Goal: Task Accomplishment & Management: Complete application form

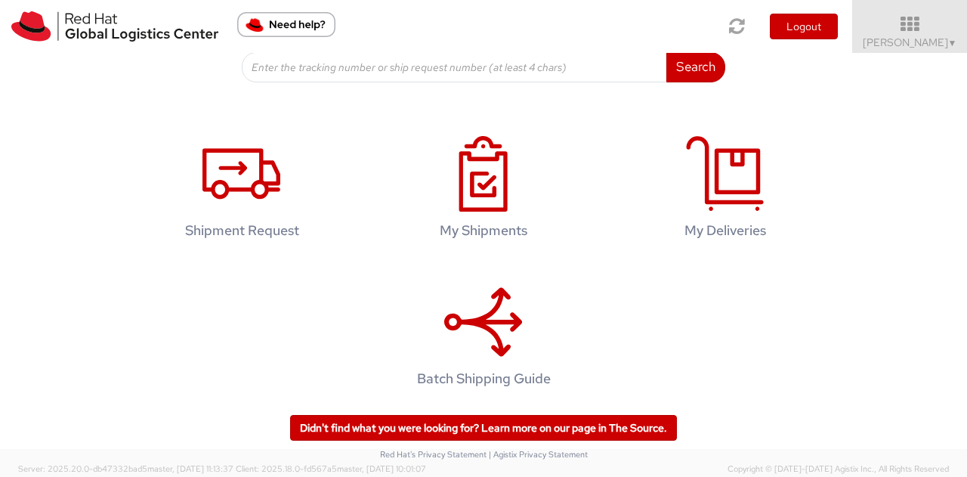
scroll to position [251, 0]
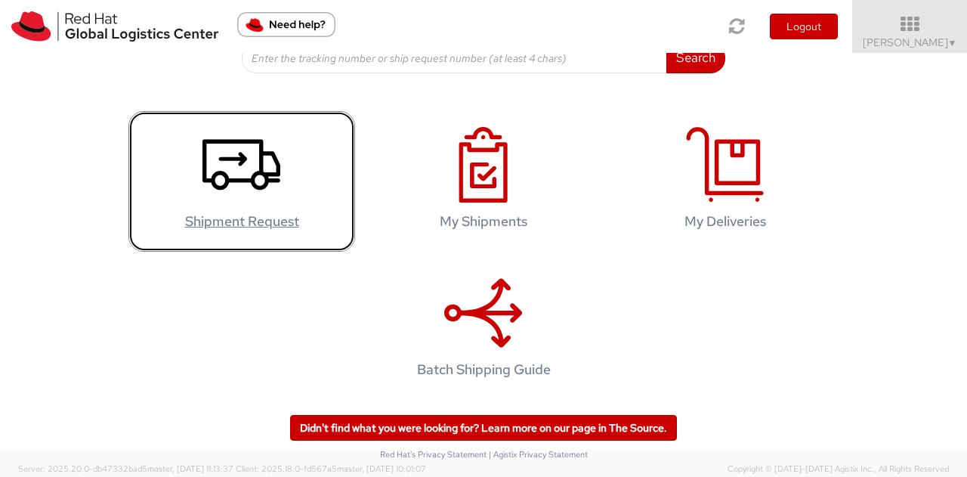
click at [215, 184] on icon at bounding box center [241, 165] width 78 height 76
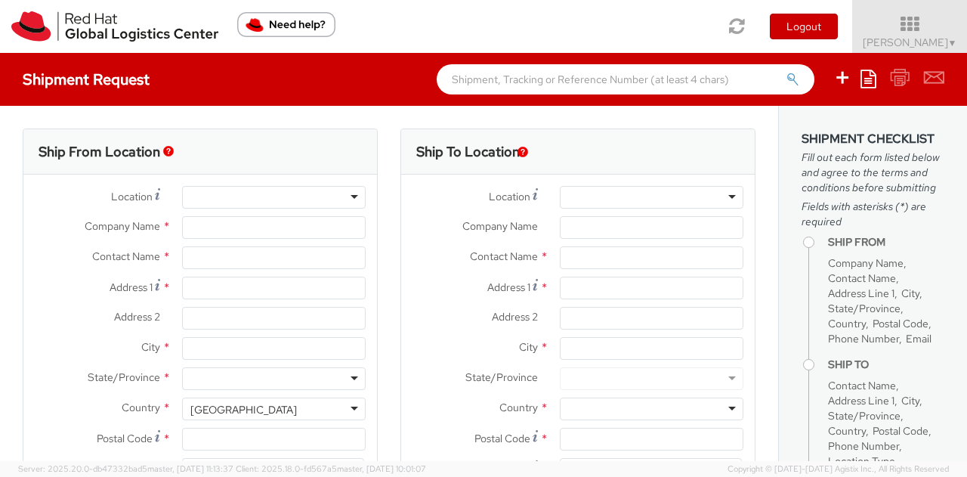
select select "762"
select select
click at [210, 195] on div at bounding box center [274, 197] width 184 height 23
click at [357, 195] on div at bounding box center [274, 197] width 184 height 23
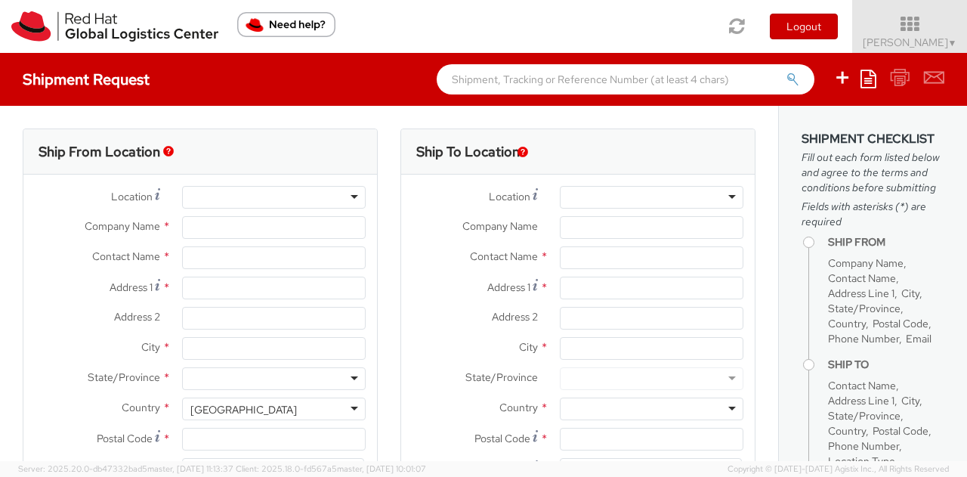
click at [349, 196] on div at bounding box center [274, 197] width 184 height 23
type input "Red Hat Limited"
type input "[PERSON_NAME]"
type input "6700 Cork Airport Business Park"
type input "Kinsale Rd"
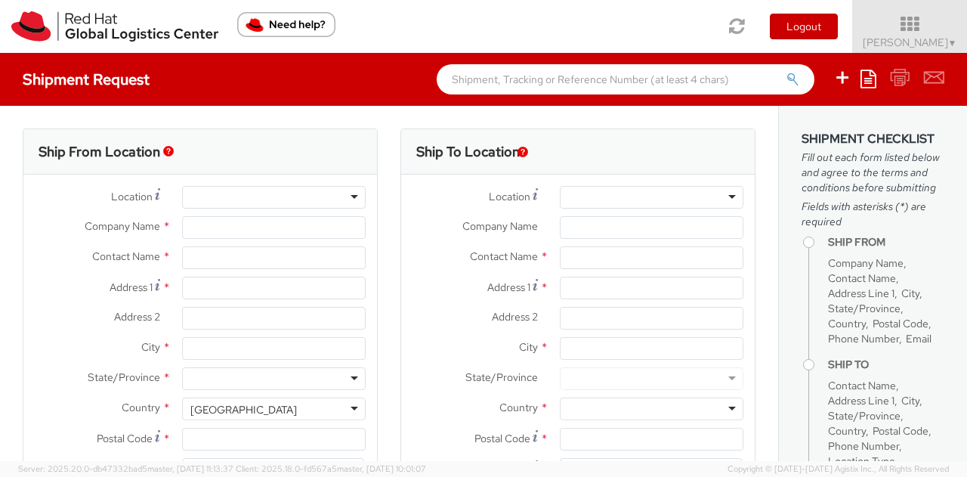
type input "CORK"
type input "T12 XR60"
type input "46850554962"
type input "vmathew@redhat.com"
select select "CM"
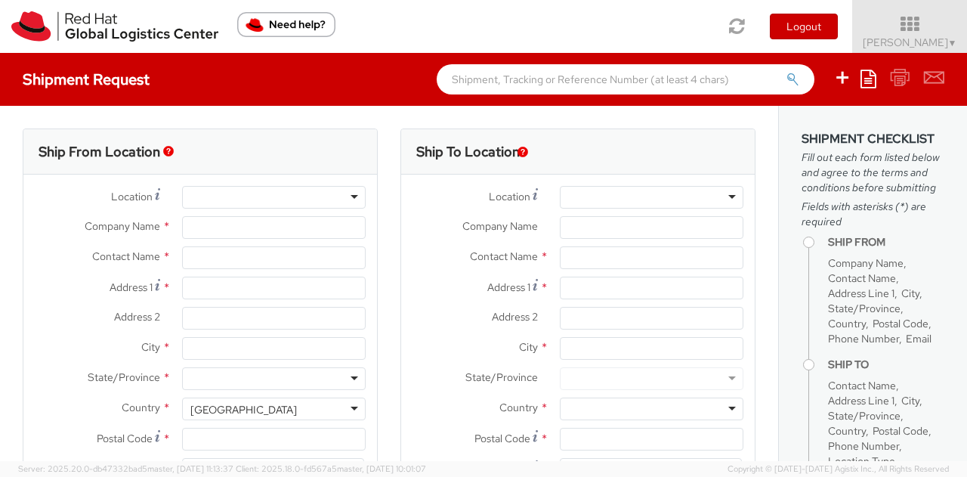
select select "KGS"
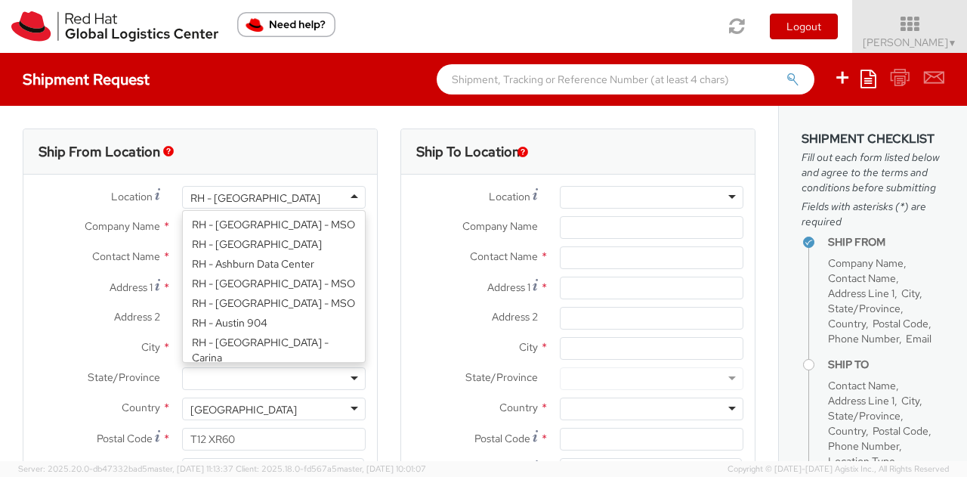
click at [347, 196] on div "RH - Cork" at bounding box center [274, 197] width 184 height 23
click at [279, 335] on div "Location * RH - Cork RH - Cork RH - Amsterdam - MSO RH - Amsterdam Data Center …" at bounding box center [200, 352] width 354 height 332
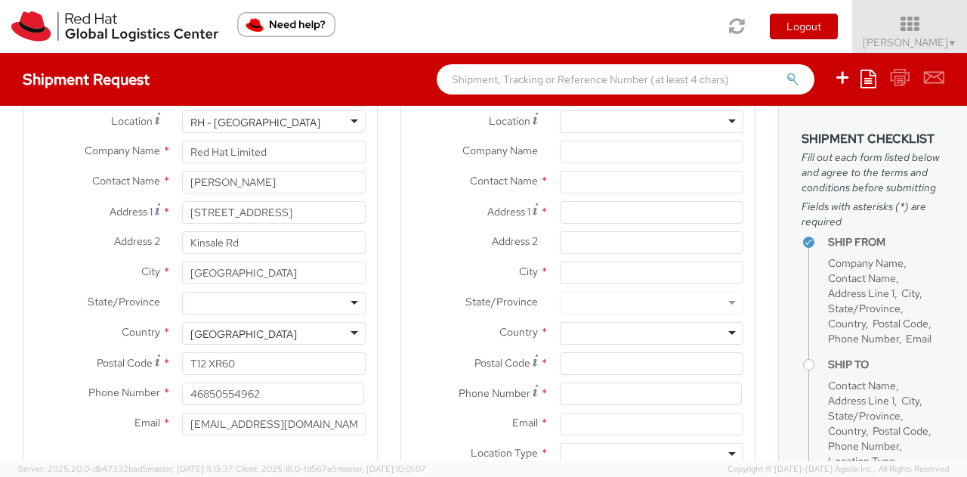
scroll to position [0, 0]
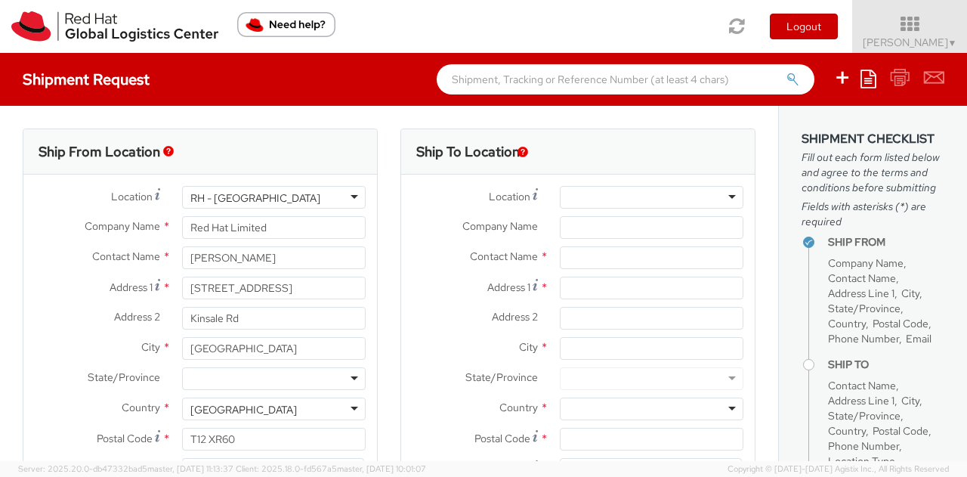
click at [576, 194] on div at bounding box center [652, 197] width 184 height 23
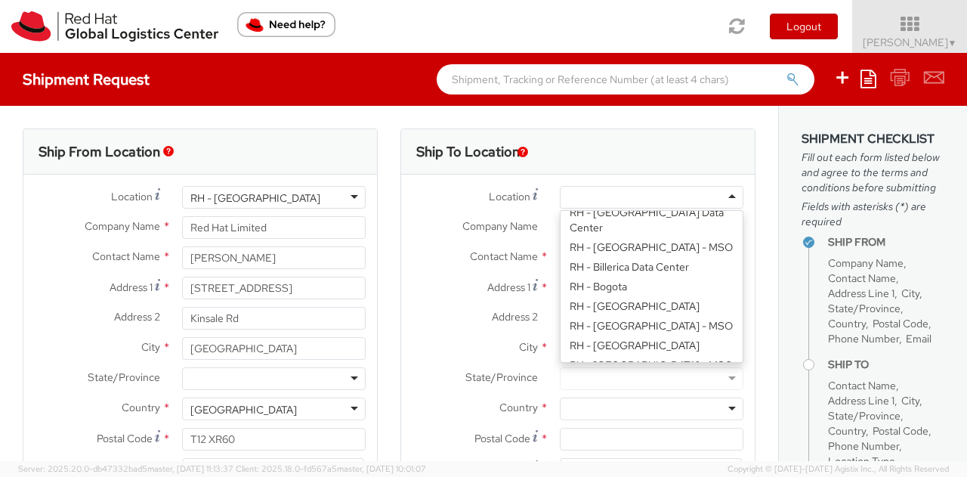
scroll to position [453, 0]
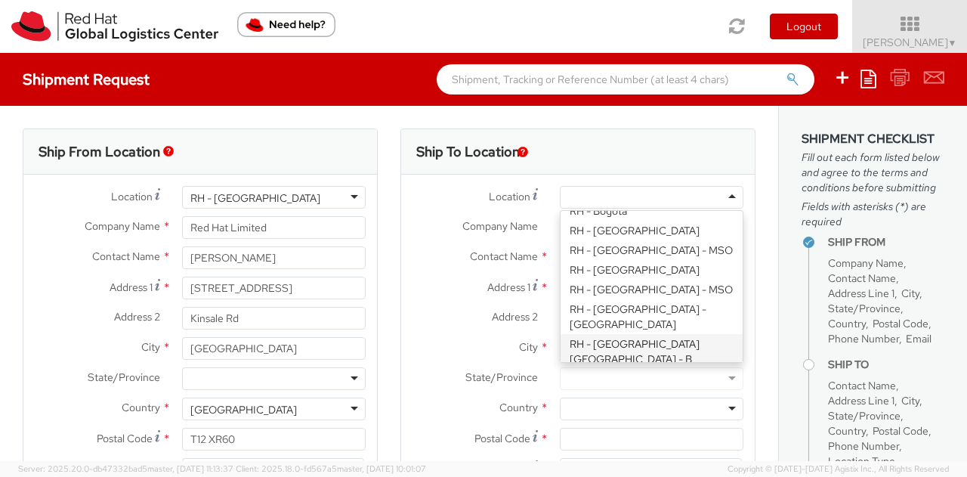
type input "Red Hat Czech s.r.o."
type input "Purkynova 647/111"
type input "BRNO"
type input "621 00"
type input "420 532 294 555"
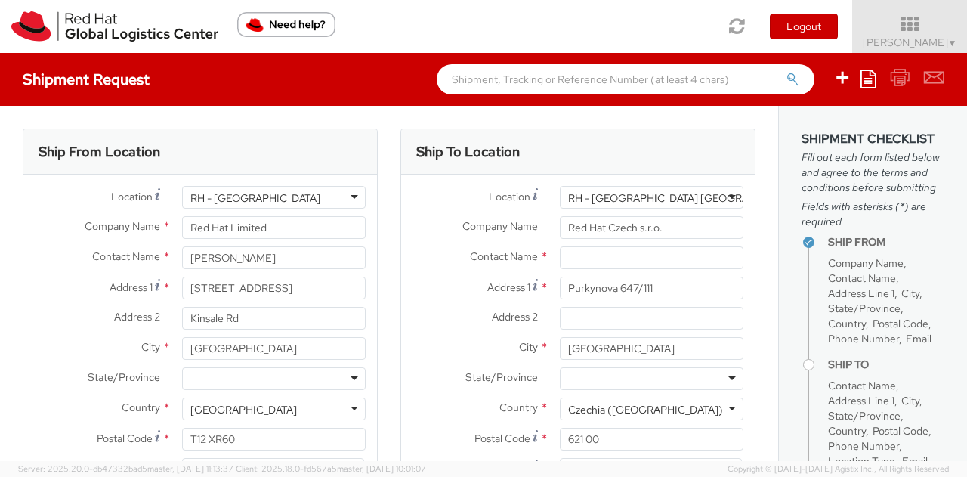
scroll to position [76, 0]
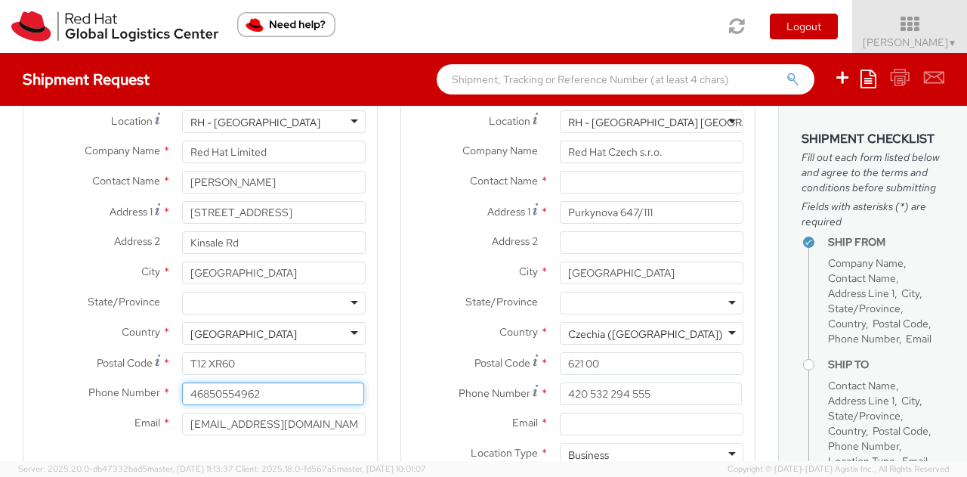
drag, startPoint x: 274, startPoint y: 396, endPoint x: 150, endPoint y: 393, distance: 124.7
click at [150, 393] on div "Phone Number * 46850554962" at bounding box center [200, 393] width 354 height 23
type input "+"
click at [269, 123] on div "RH - Cork" at bounding box center [274, 121] width 184 height 23
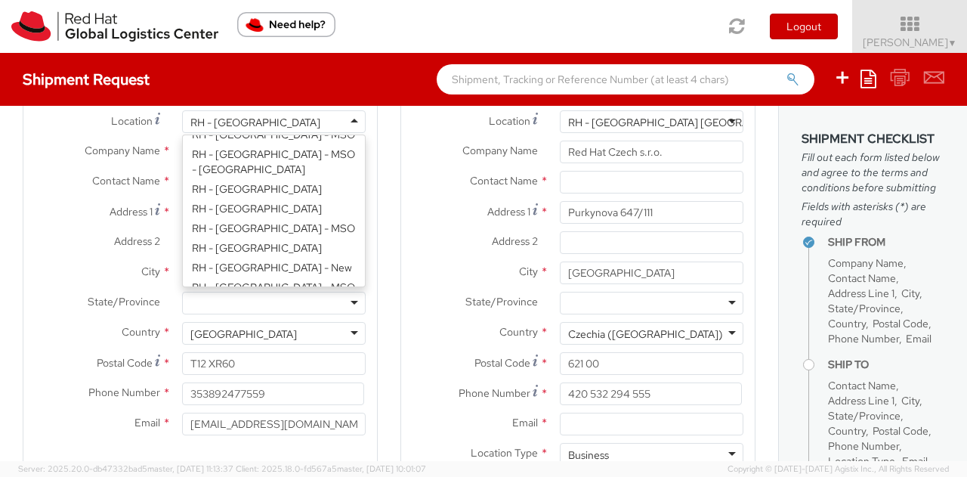
click at [227, 267] on div "Location * RH - Cork RH - Cork RH - Amsterdam - MSO RH - Amsterdam Data Center …" at bounding box center [200, 276] width 354 height 332
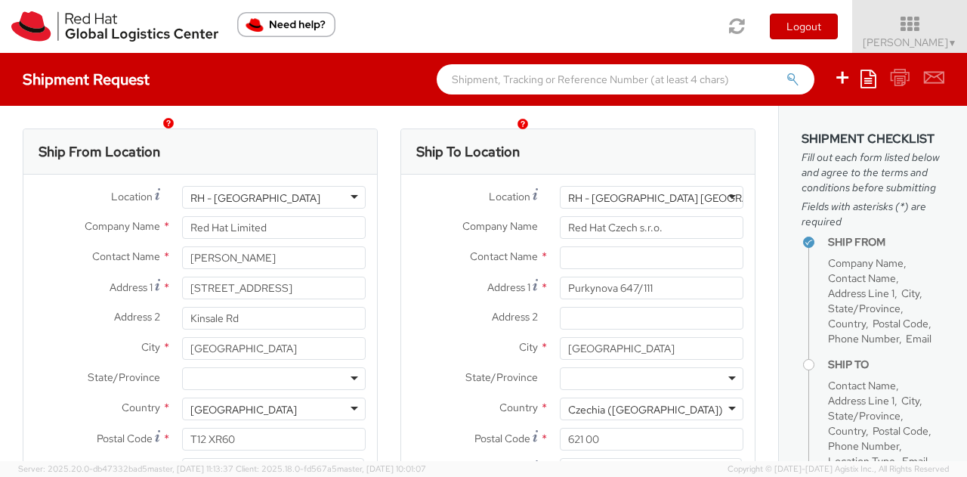
scroll to position [302, 0]
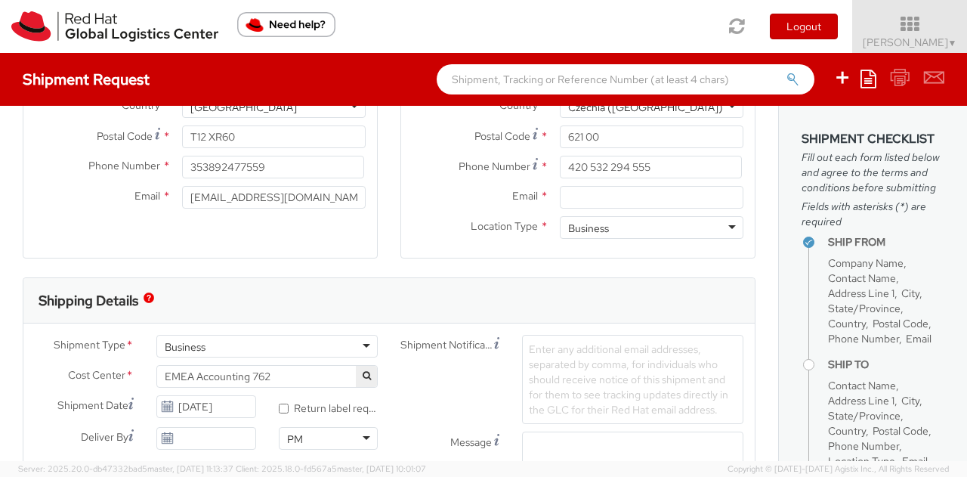
click at [256, 267] on div "Ship From Location Location * RH - Cork RH - Cork RH - Amsterdam - MSO RH - Ams…" at bounding box center [200, 51] width 355 height 451
click at [273, 250] on div "Ship From Location Location * RH - Cork RH - Cork RH - Amsterdam - MSO RH - Ams…" at bounding box center [200, 42] width 355 height 432
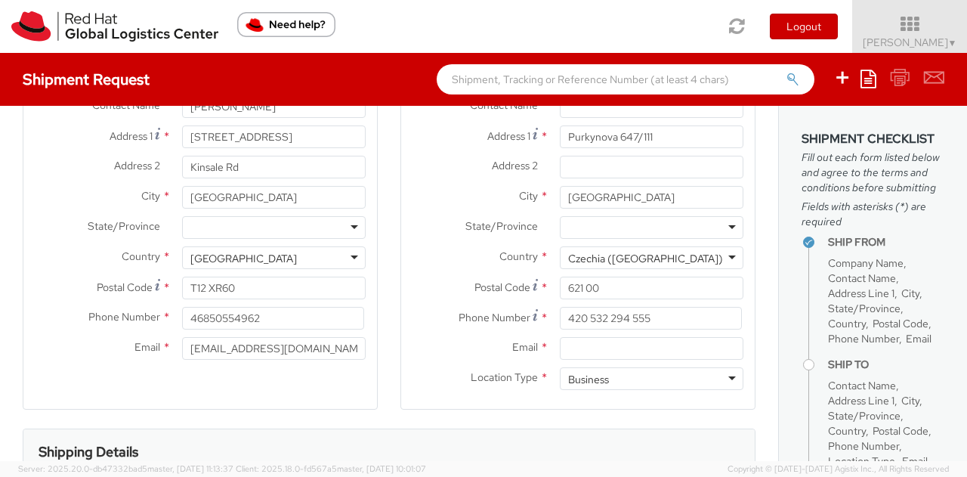
scroll to position [76, 0]
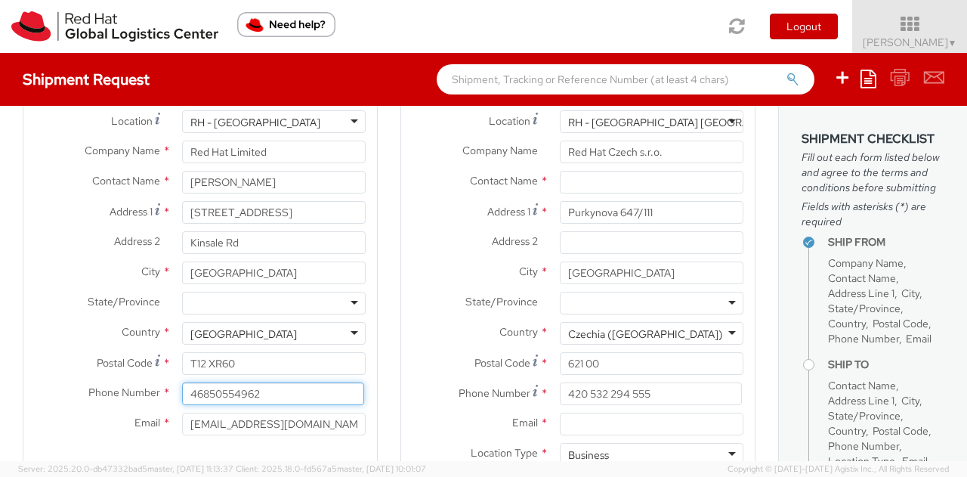
drag, startPoint x: 259, startPoint y: 394, endPoint x: 150, endPoint y: 385, distance: 109.9
click at [150, 385] on div "Phone Number * 46850554962" at bounding box center [200, 393] width 354 height 23
drag, startPoint x: 289, startPoint y: 394, endPoint x: 44, endPoint y: 398, distance: 244.8
click at [44, 398] on div "Phone Number * 353892477559" at bounding box center [200, 393] width 354 height 23
paste input "21 2303400"
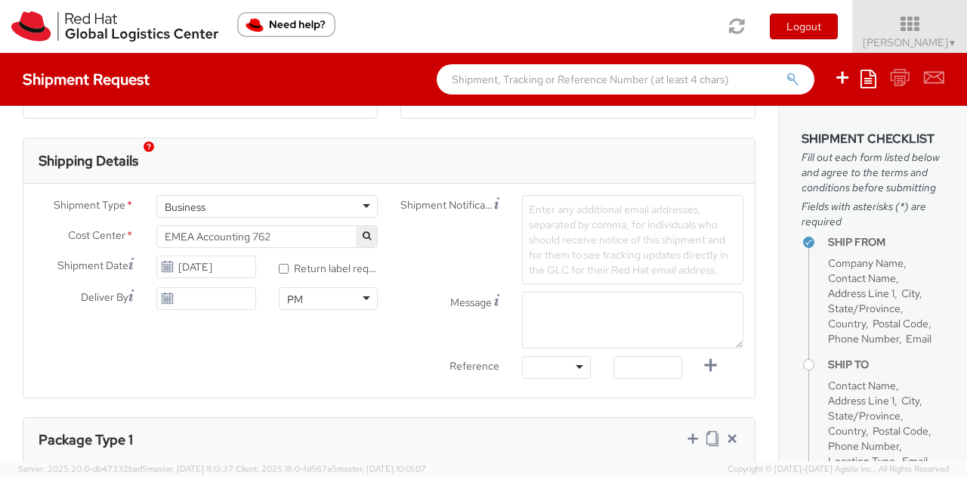
scroll to position [453, 0]
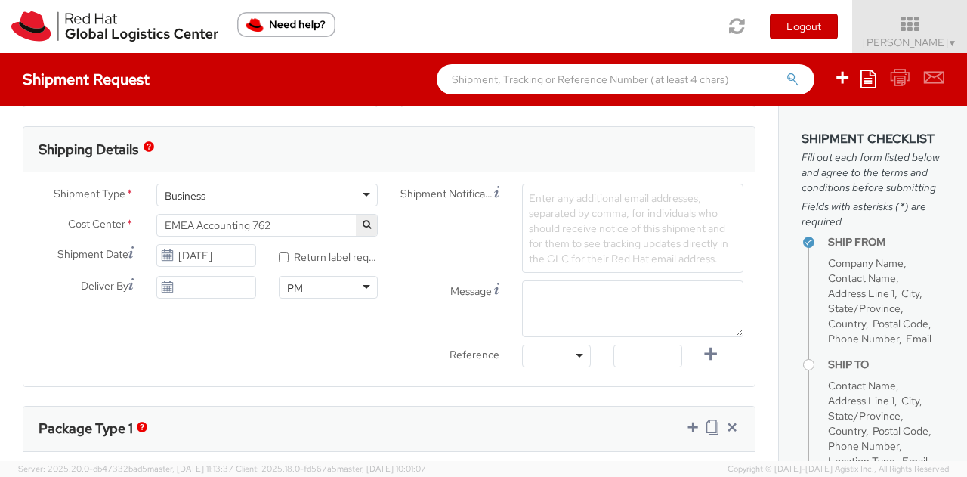
type input "353 21 2303400"
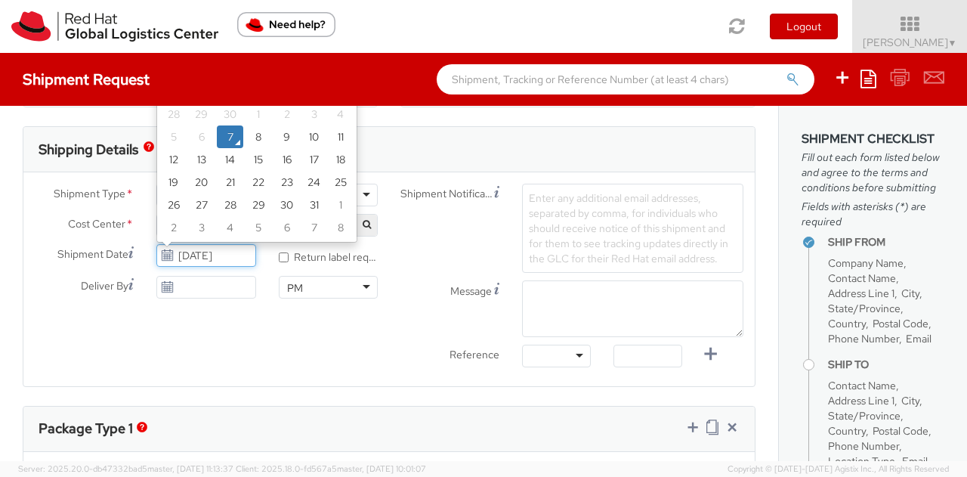
click at [220, 249] on input "10/07/2025" at bounding box center [205, 255] width 99 height 23
click at [256, 154] on td "15" at bounding box center [258, 159] width 30 height 23
type input "10/15/2025"
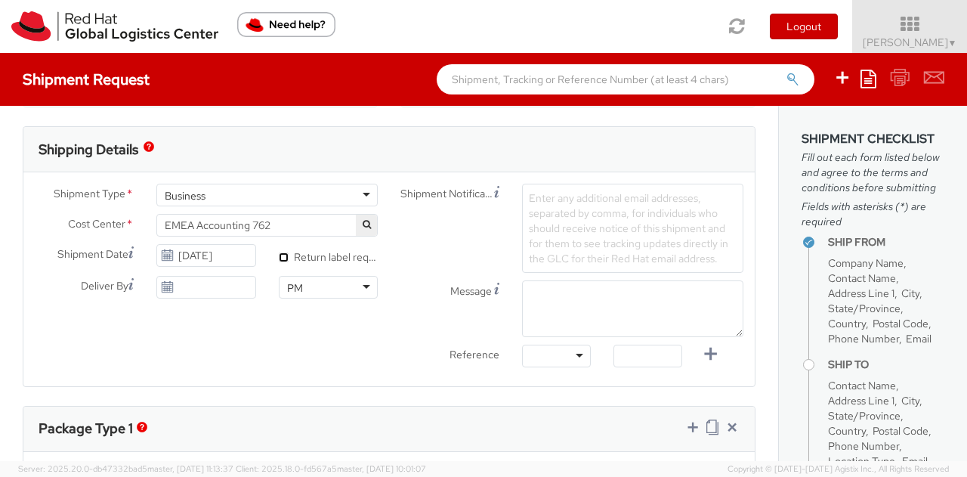
click at [281, 256] on input "* Return label required" at bounding box center [284, 257] width 10 height 10
checkbox input "true"
click at [228, 262] on input "10/15/2025" at bounding box center [205, 255] width 99 height 23
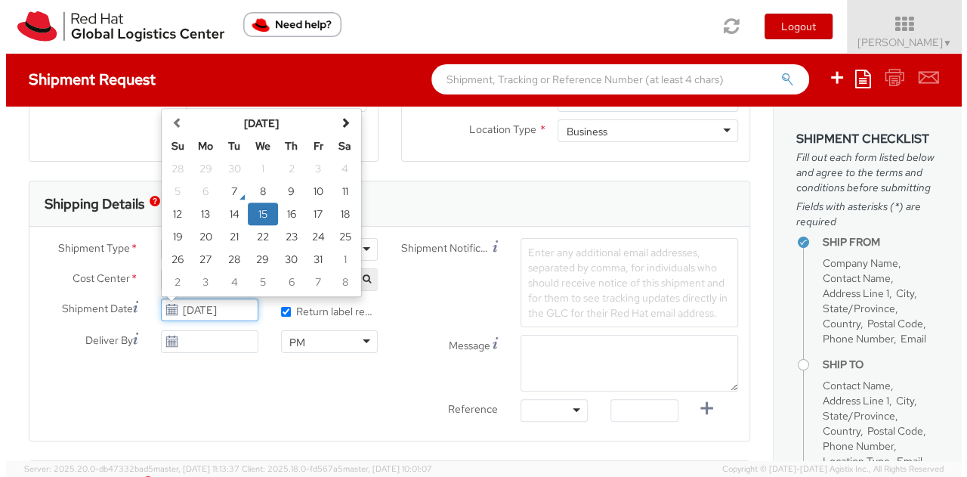
scroll to position [378, 0]
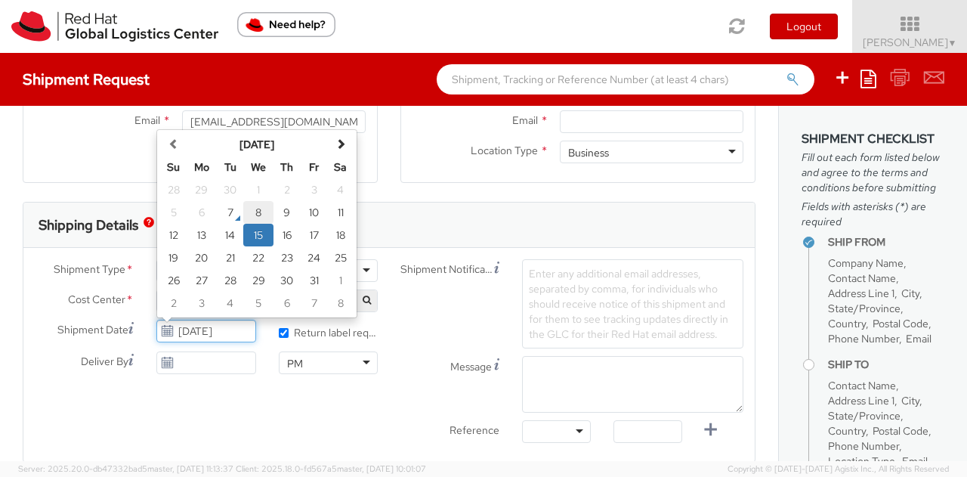
click at [257, 215] on td "8" at bounding box center [258, 212] width 30 height 23
type input "10/08/2025"
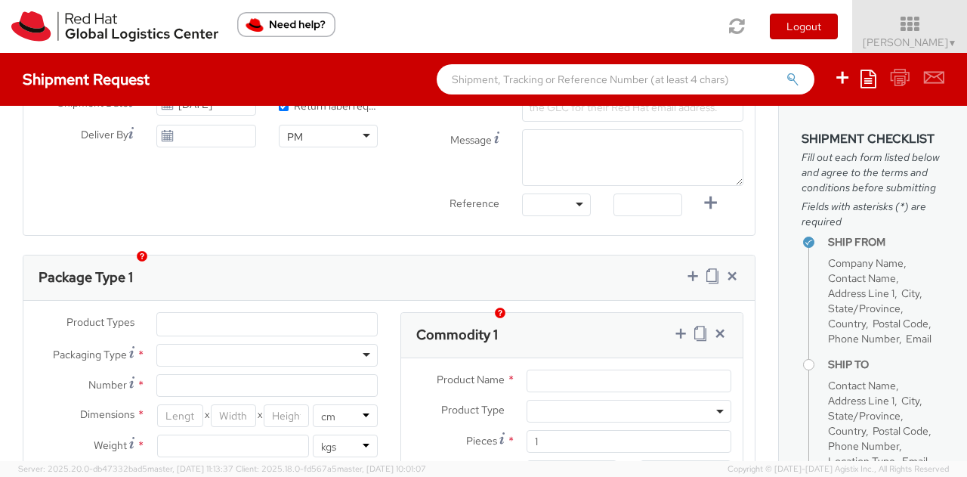
scroll to position [680, 0]
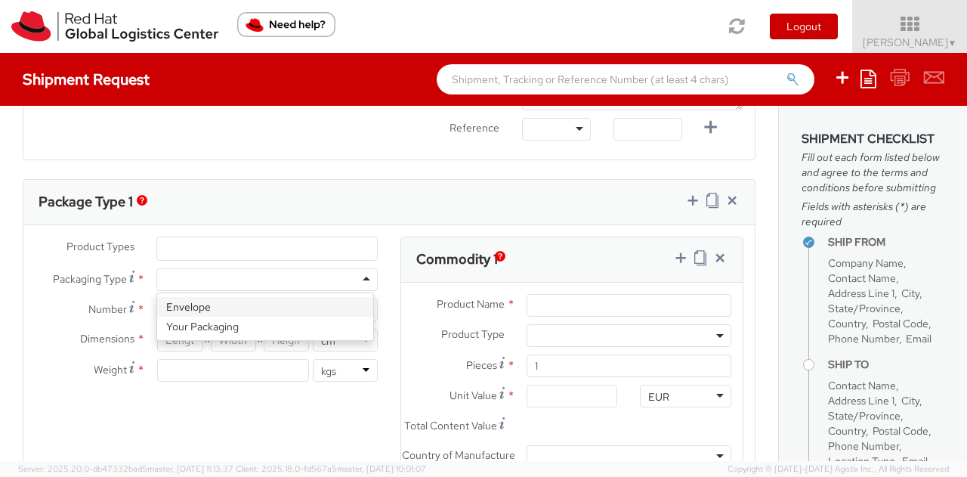
click at [246, 276] on div at bounding box center [266, 279] width 221 height 23
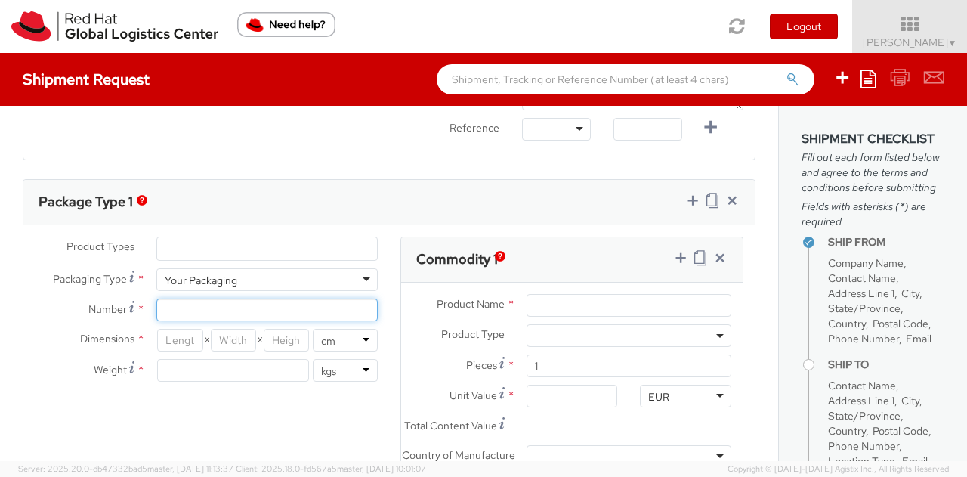
click at [244, 307] on input "Number *" at bounding box center [266, 309] width 221 height 23
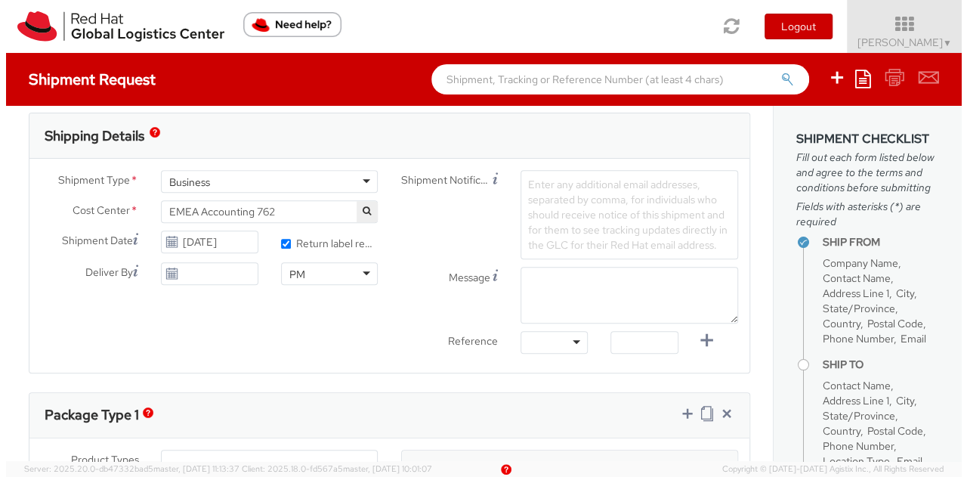
scroll to position [453, 0]
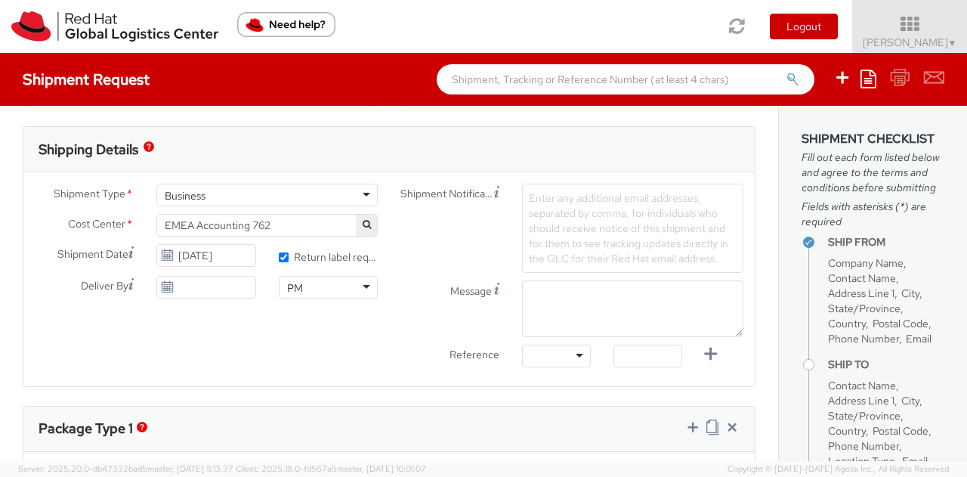
click at [557, 366] on div "Other Purchase Order Number Reference Number" at bounding box center [556, 359] width 91 height 30
click at [556, 351] on div at bounding box center [556, 355] width 69 height 23
click at [621, 352] on input "text" at bounding box center [647, 355] width 69 height 23
click at [625, 356] on input "text" at bounding box center [647, 355] width 69 height 23
paste input "RITM"
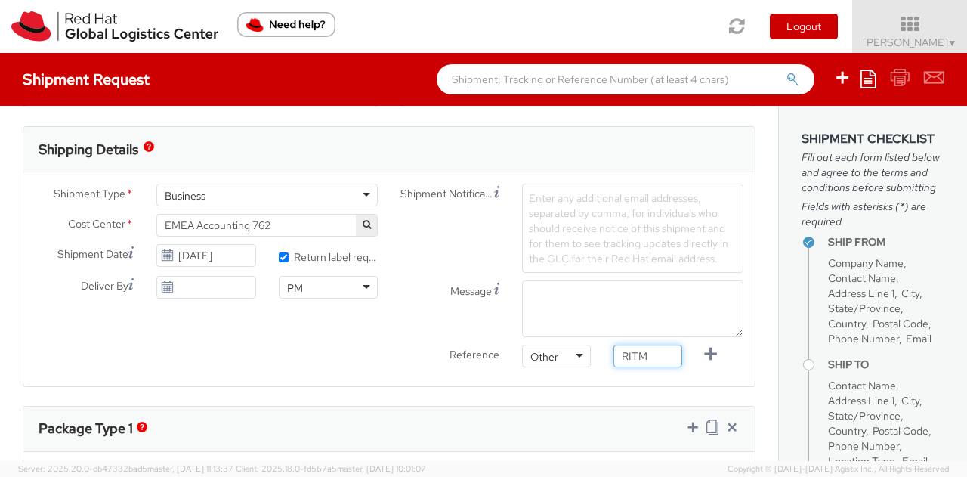
type input "RITM"
click at [573, 215] on span "Enter any additional email addresses, separated by comma, for individuals who s…" at bounding box center [628, 228] width 199 height 74
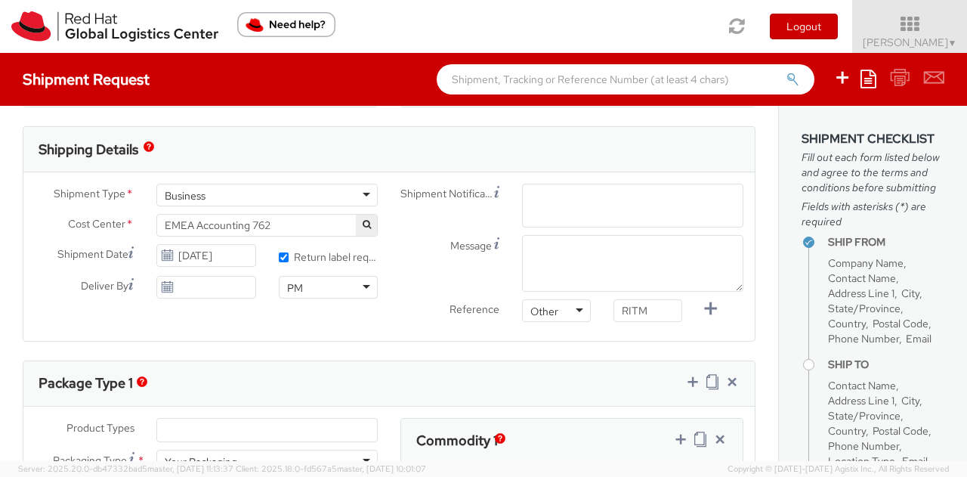
paste input "emea-eshub@redhat.com"
type input "emea-eshub@redhat.com"
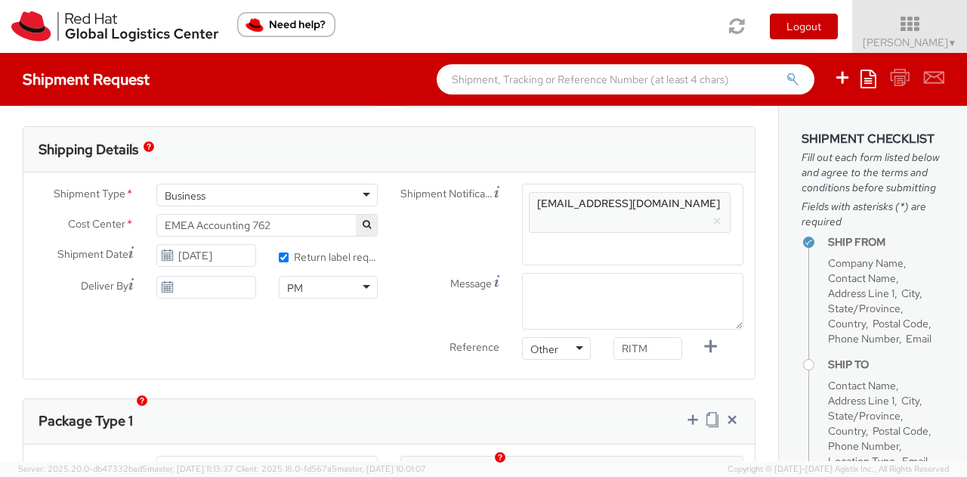
click at [576, 214] on span "Enter any additional email addresses, separated by comma, for individuals who s…" at bounding box center [633, 231] width 208 height 76
type input "vmathew@redhat.com"
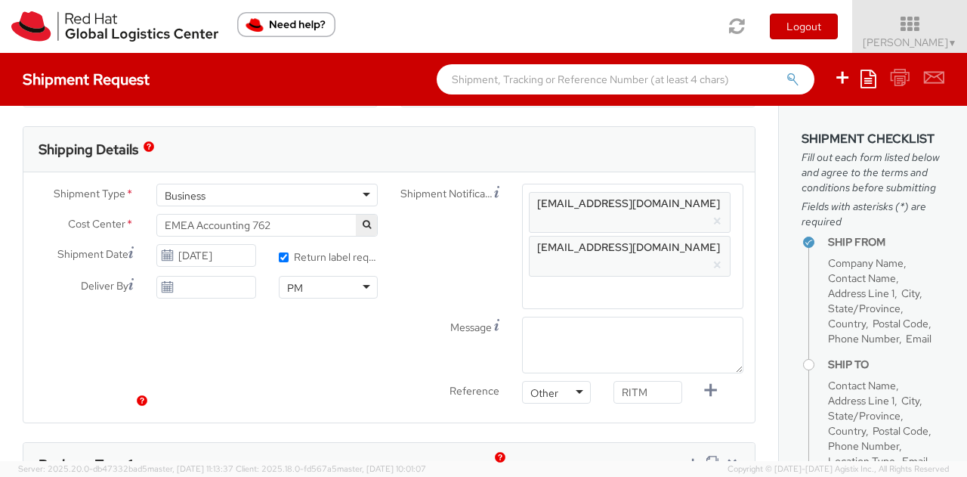
click at [417, 229] on div "Shipment Notification Enter any additional email addresses, separated by comma,…" at bounding box center [572, 246] width 366 height 125
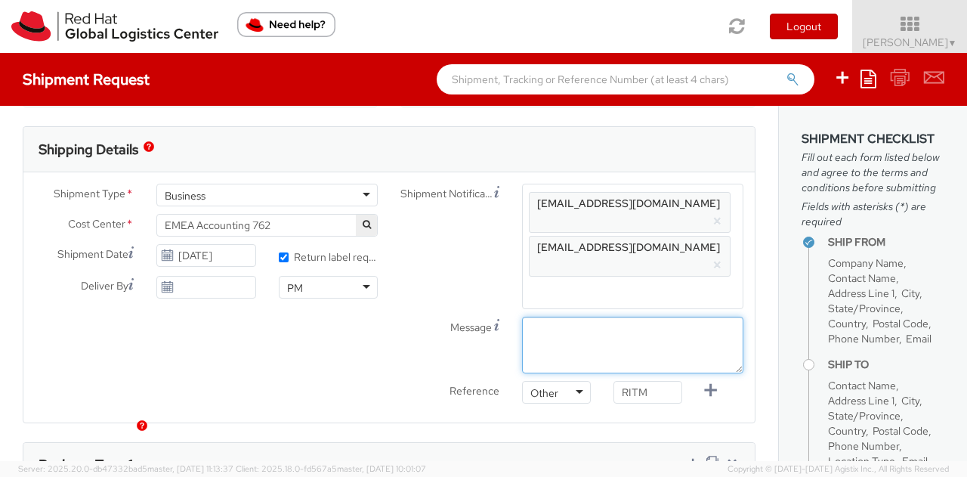
click at [551, 316] on textarea "Message" at bounding box center [632, 344] width 221 height 57
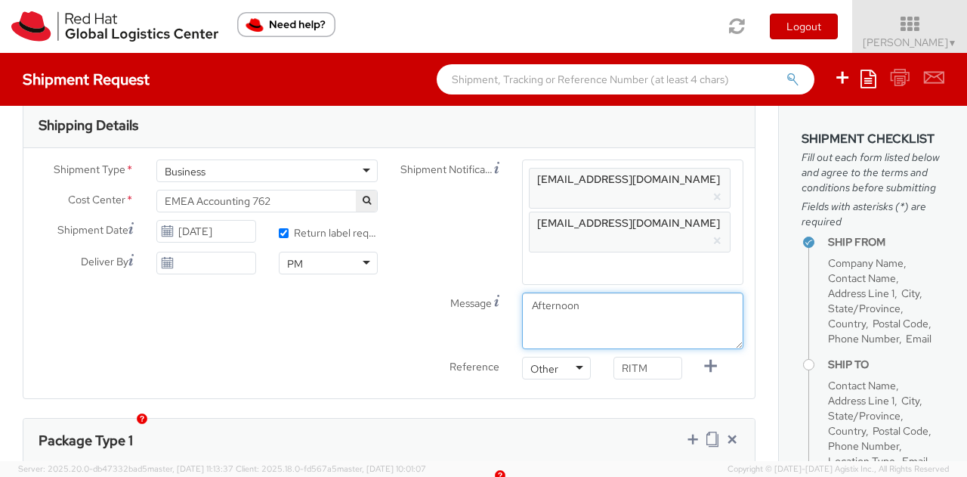
scroll to position [453, 0]
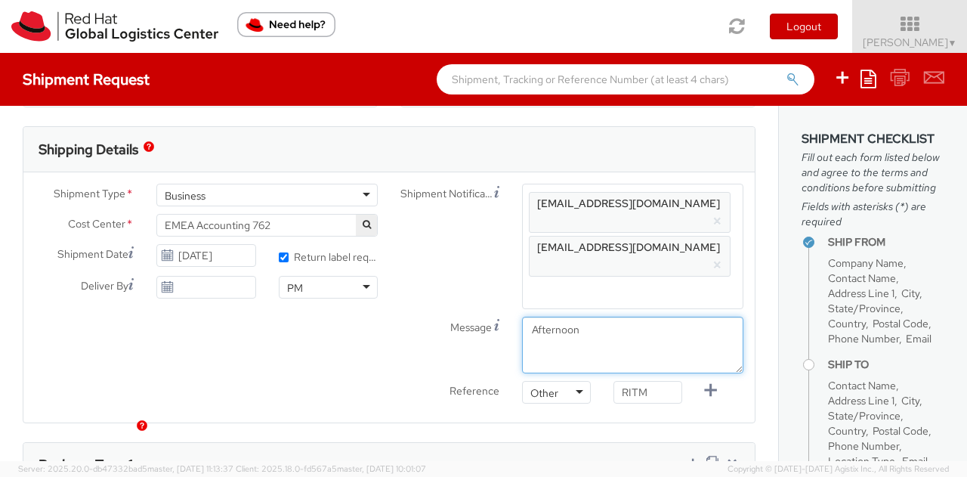
type textarea "Afternoon"
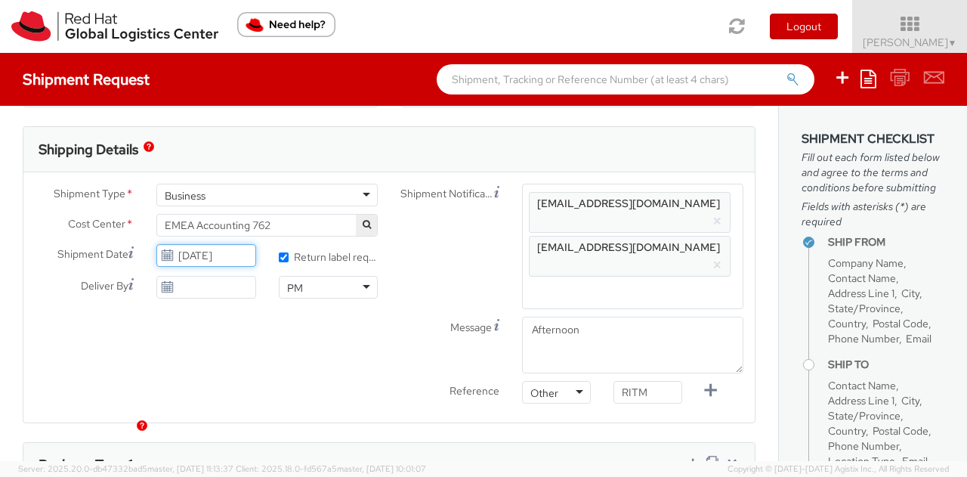
click at [204, 253] on input "10/08/2025" at bounding box center [205, 255] width 99 height 23
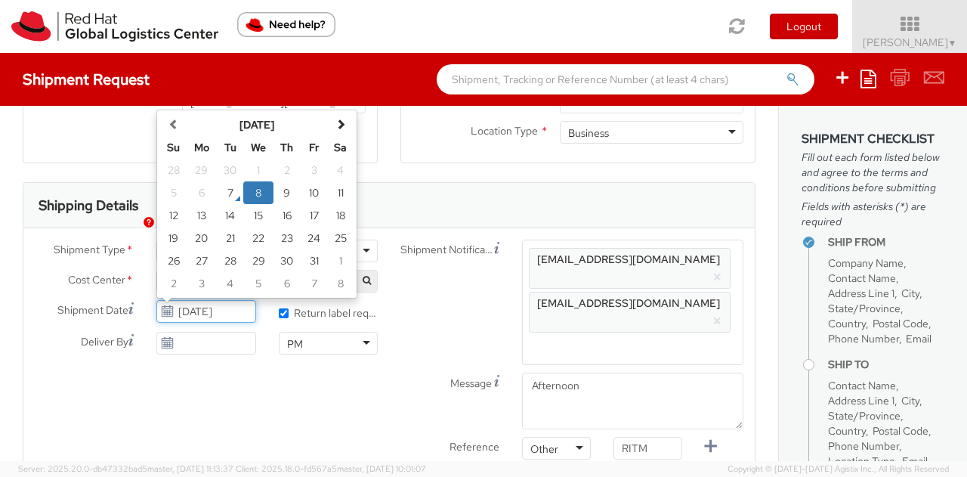
scroll to position [378, 0]
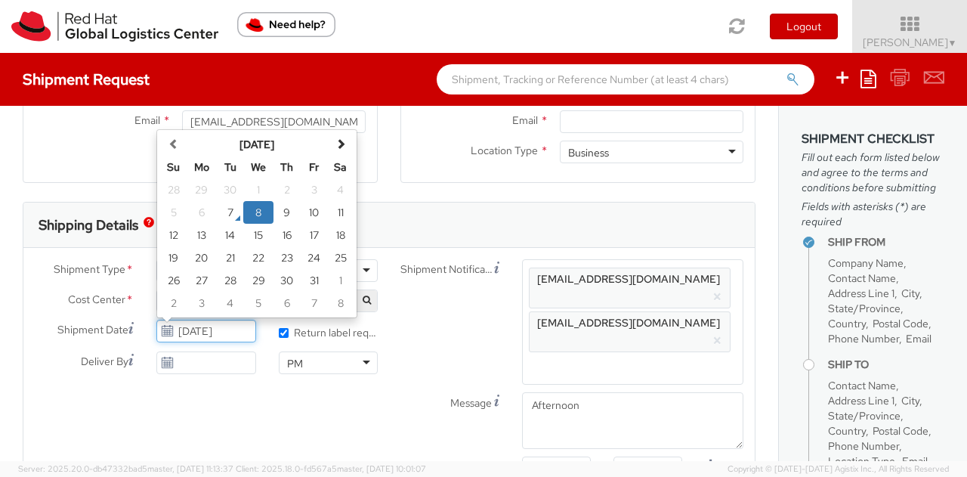
click at [284, 214] on td "9" at bounding box center [286, 212] width 27 height 23
type input "10/09/2025"
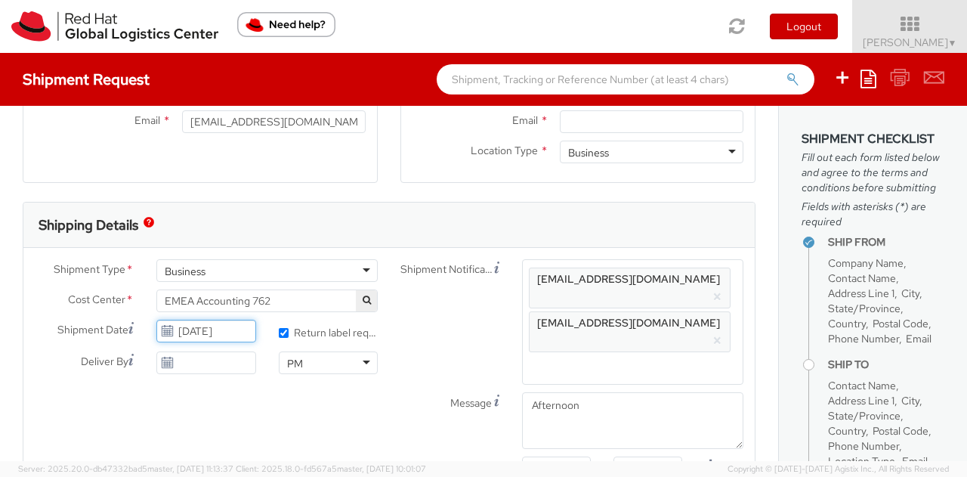
click at [218, 333] on input "10/09/2025" at bounding box center [205, 331] width 99 height 23
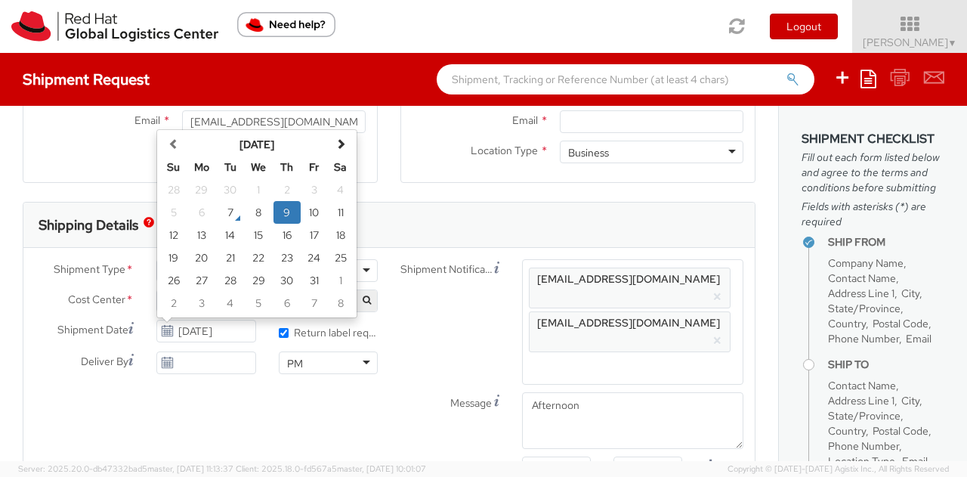
click at [406, 320] on div "Shipment Notification Enter any additional email addresses, separated by comma,…" at bounding box center [572, 321] width 366 height 125
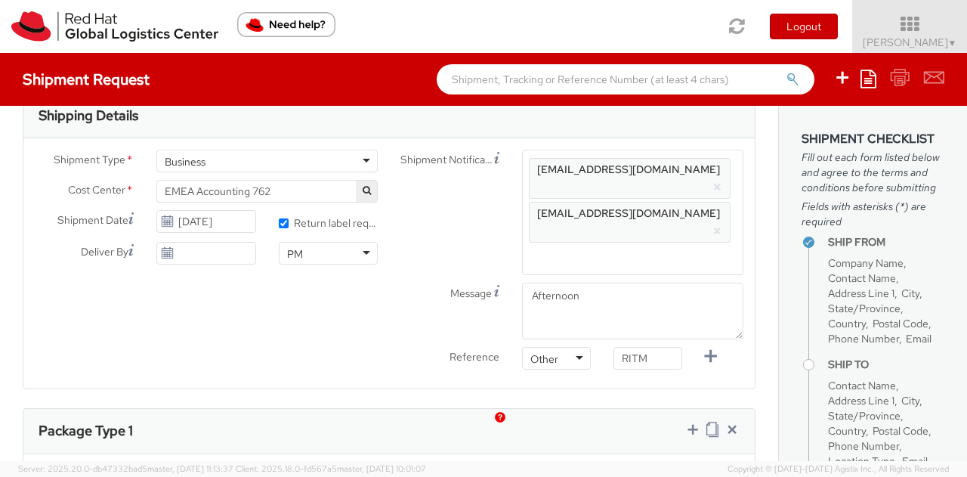
scroll to position [453, 0]
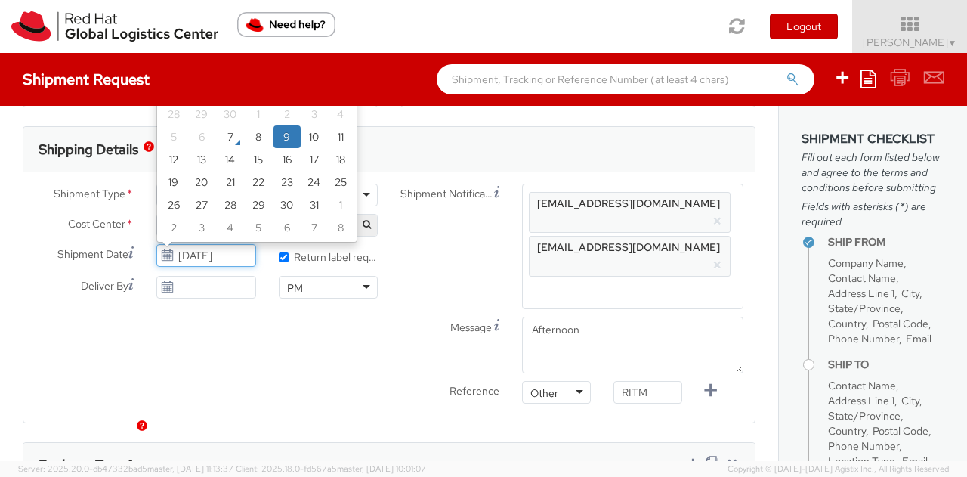
click at [237, 253] on input "10/09/2025" at bounding box center [205, 255] width 99 height 23
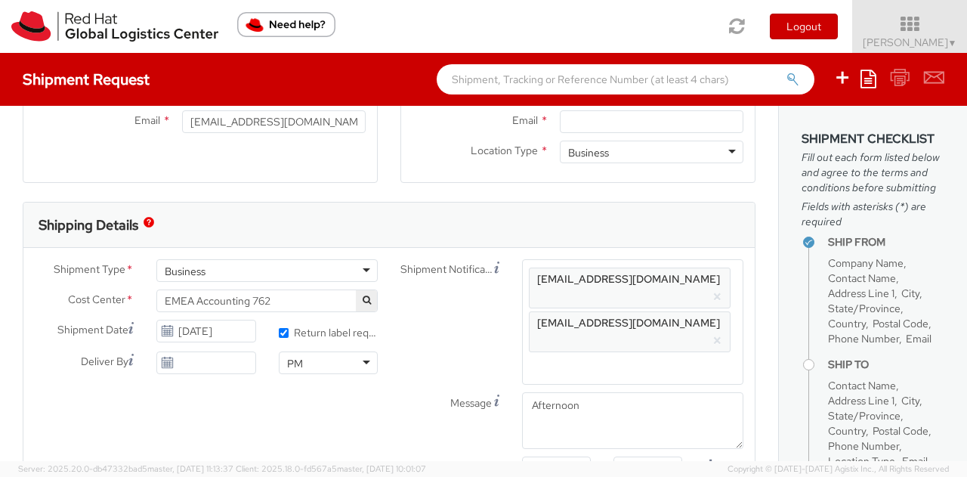
click at [310, 412] on div "Shipment Type * Business Business Business Cost Center * EMEA Accounting 762 EM…" at bounding box center [388, 372] width 731 height 227
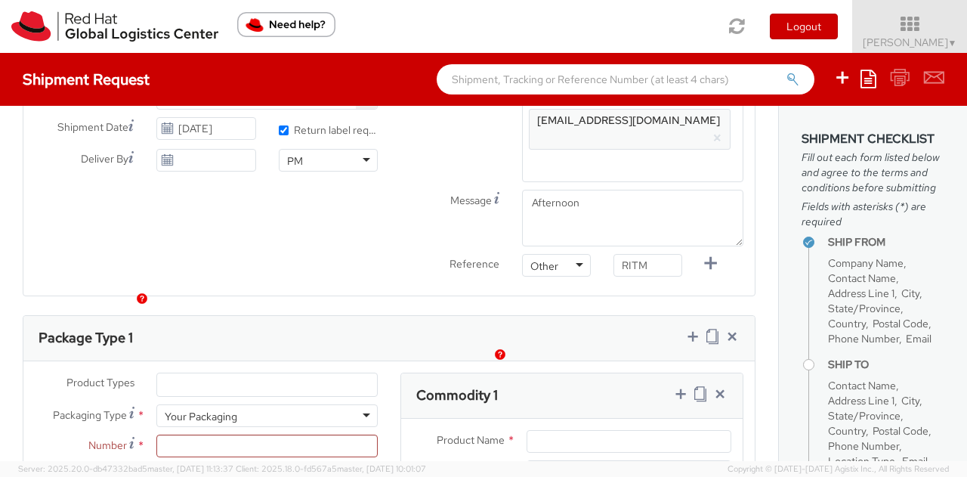
scroll to position [604, 0]
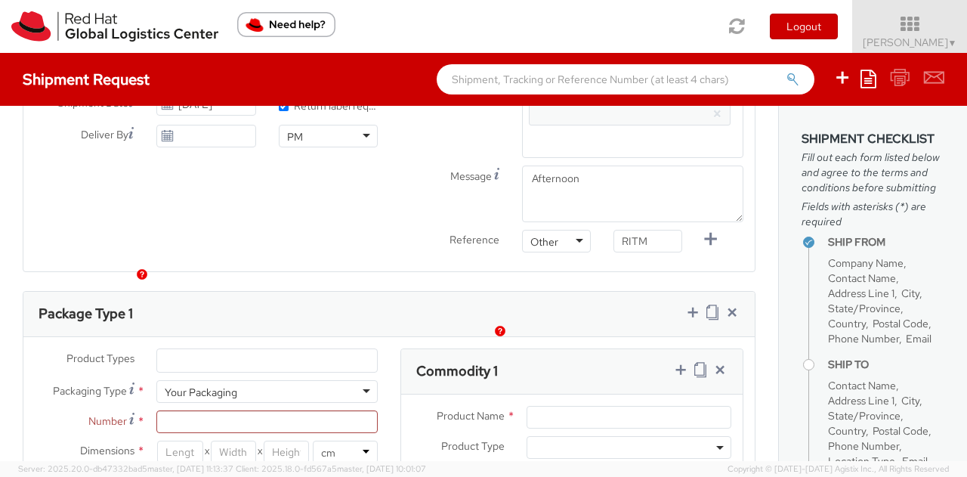
click at [165, 353] on input "search" at bounding box center [169, 360] width 8 height 15
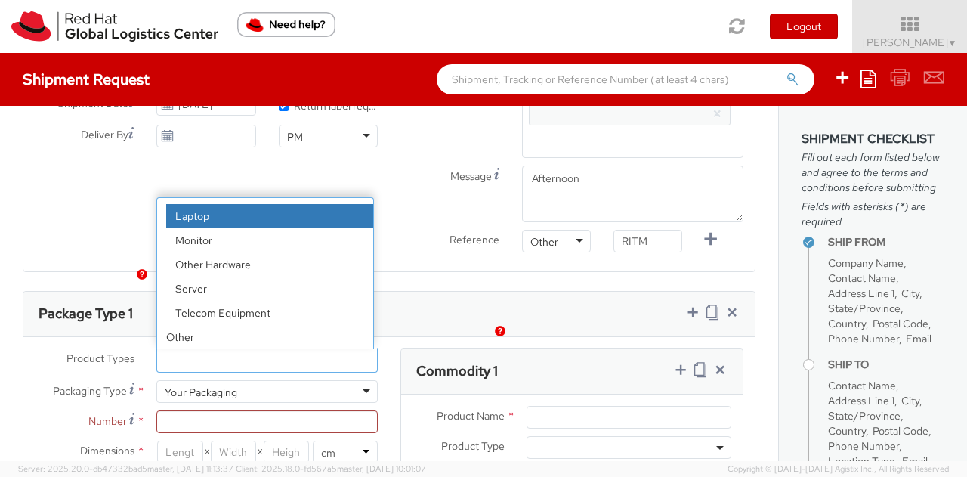
drag, startPoint x: 215, startPoint y: 178, endPoint x: 221, endPoint y: 184, distance: 8.5
select select "LAPTOP"
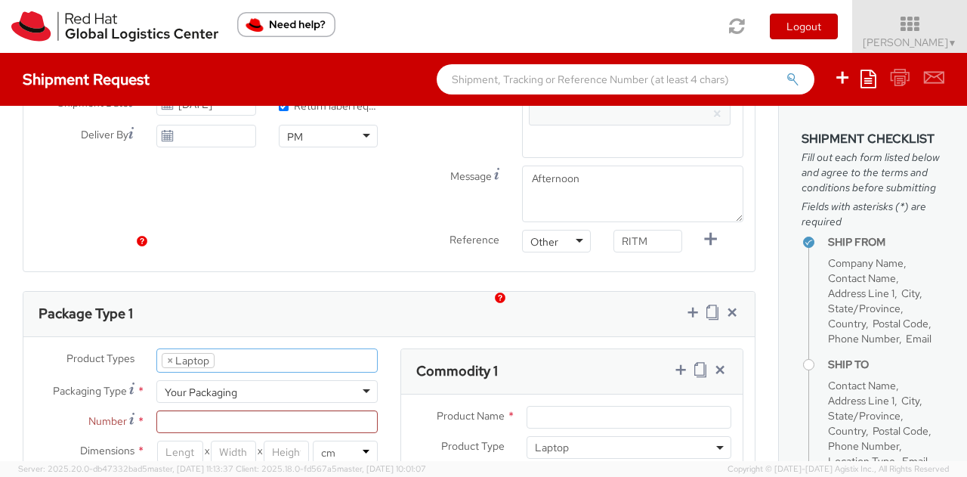
scroll to position [755, 0]
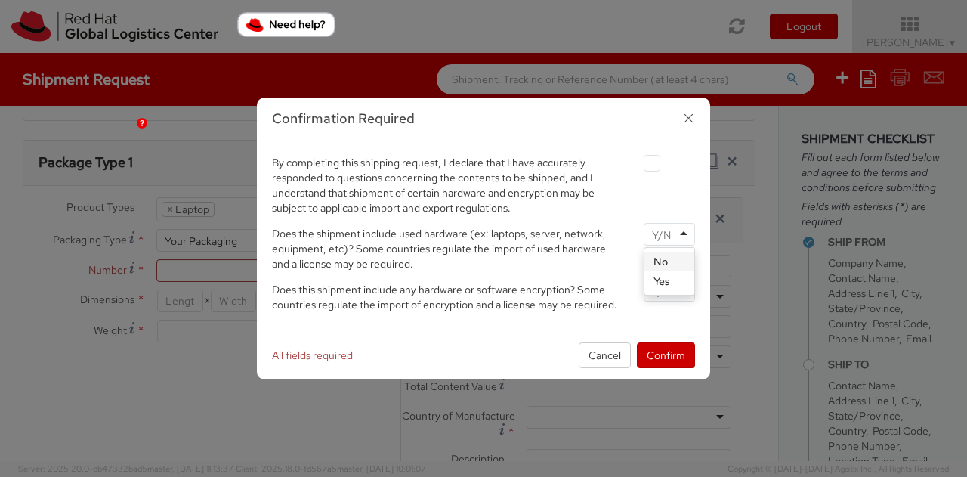
click at [684, 232] on div at bounding box center [669, 234] width 51 height 23
click at [660, 292] on input "select-one" at bounding box center [663, 290] width 22 height 15
click at [657, 168] on label at bounding box center [652, 163] width 17 height 17
click at [639, 168] on input "checkbox" at bounding box center [634, 164] width 10 height 10
checkbox input "true"
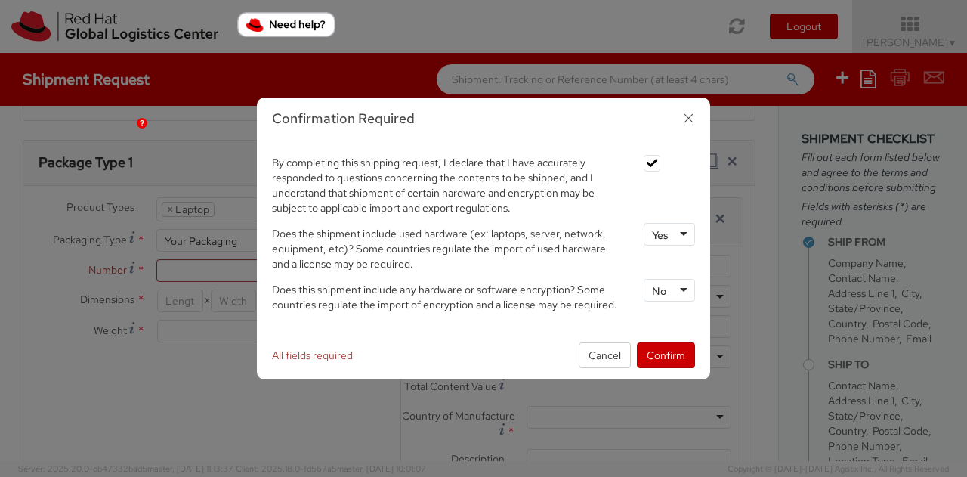
click at [659, 292] on div "No" at bounding box center [659, 290] width 14 height 15
click at [661, 351] on button "Confirm" at bounding box center [666, 355] width 58 height 26
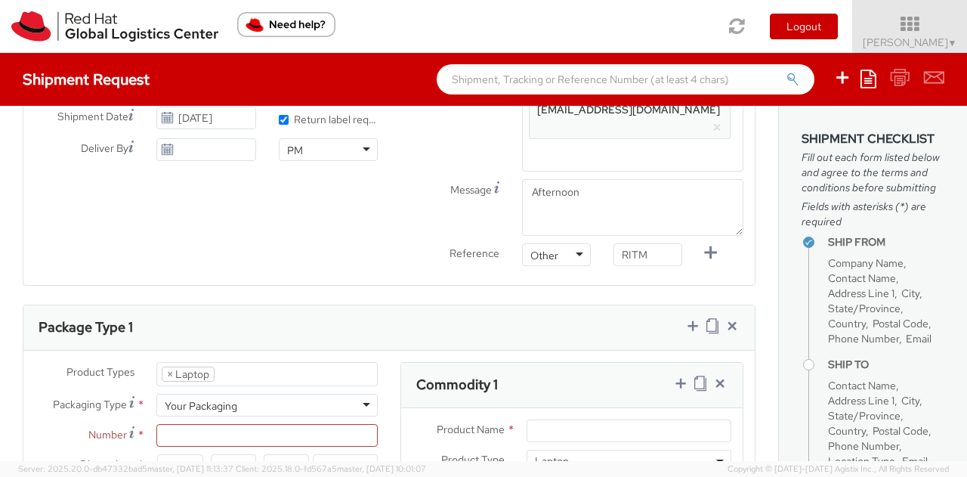
scroll to position [680, 0]
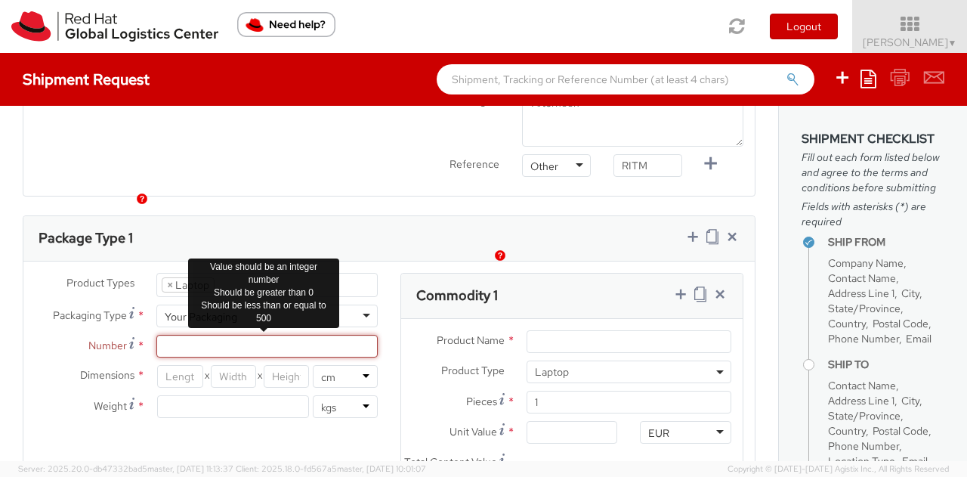
click at [228, 335] on input "Number *" at bounding box center [266, 346] width 221 height 23
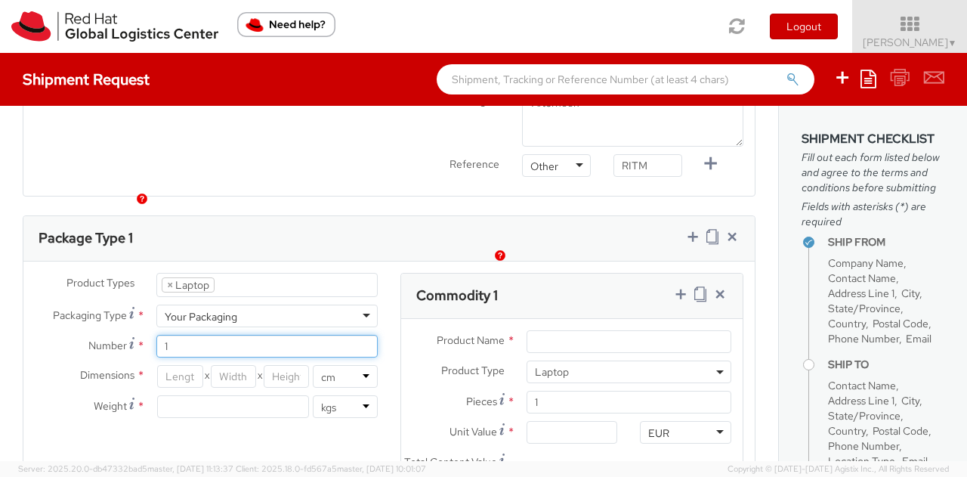
type input "1"
click at [178, 365] on input "number" at bounding box center [179, 376] width 45 height 23
type input "46"
click at [233, 365] on input "number" at bounding box center [233, 376] width 45 height 23
type input "30"
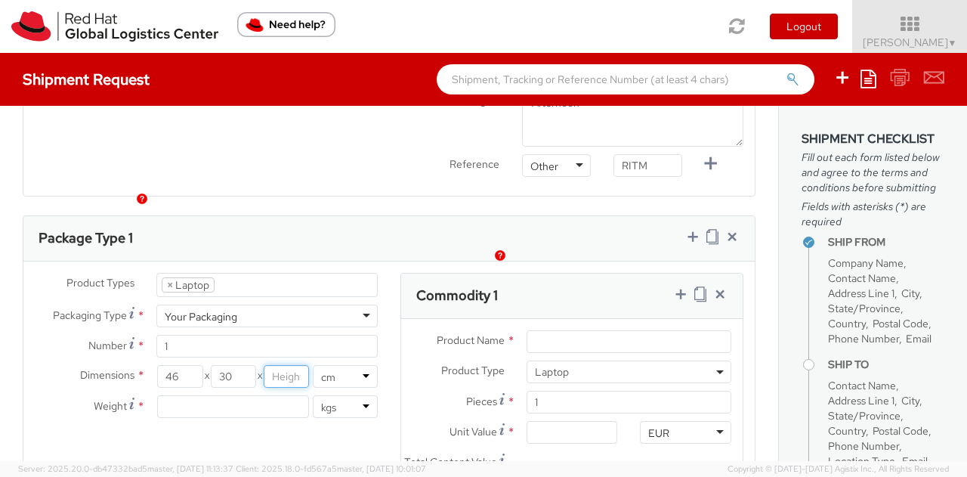
click at [281, 365] on input "number" at bounding box center [286, 376] width 45 height 23
type input "13"
click at [240, 395] on input "number" at bounding box center [233, 406] width 152 height 23
type input "4"
click at [548, 330] on input "Product Name *" at bounding box center [628, 341] width 205 height 23
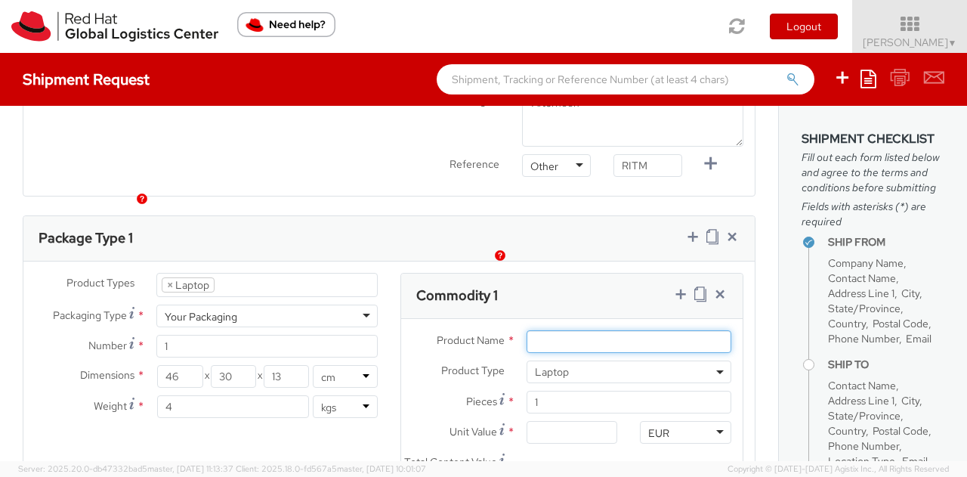
click at [550, 330] on input "Product Name *" at bounding box center [628, 341] width 205 height 23
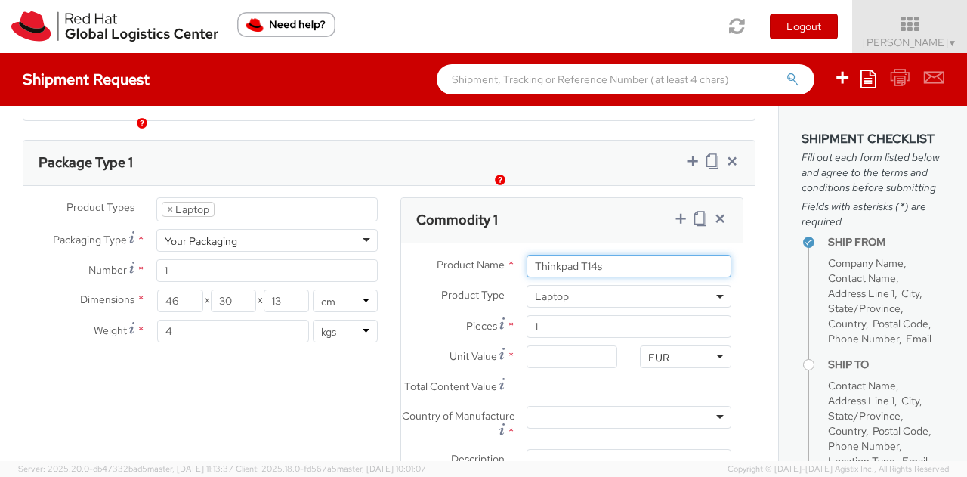
type input "Thinkpad T14s"
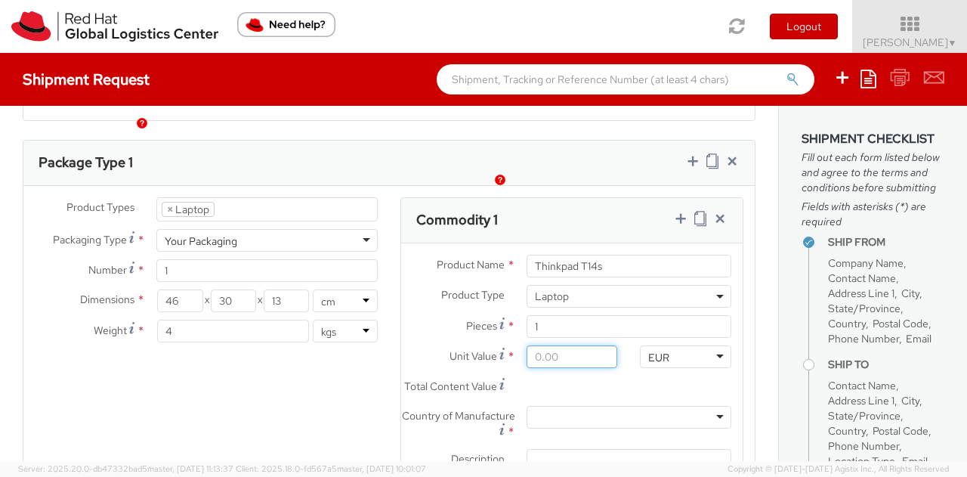
click at [541, 345] on input "Unit Value *" at bounding box center [571, 356] width 91 height 23
type input "5.00"
type input "50.00"
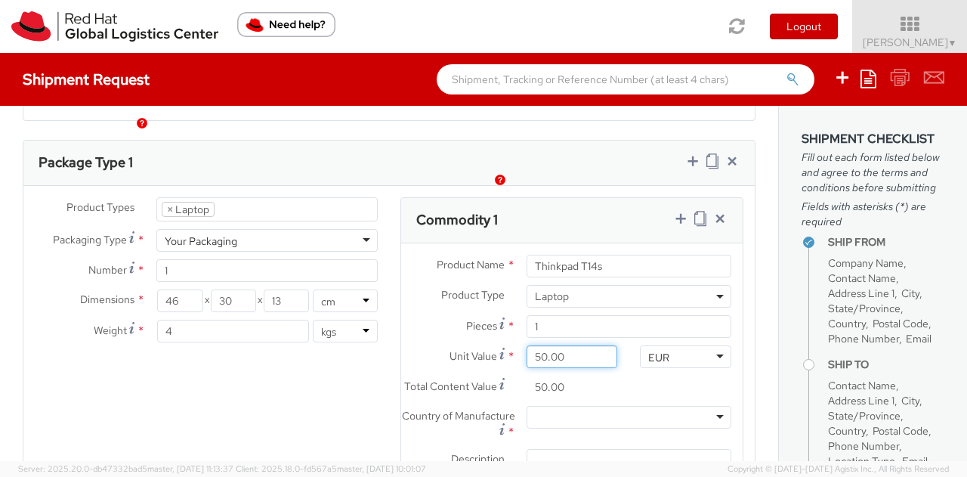
type input "500.00"
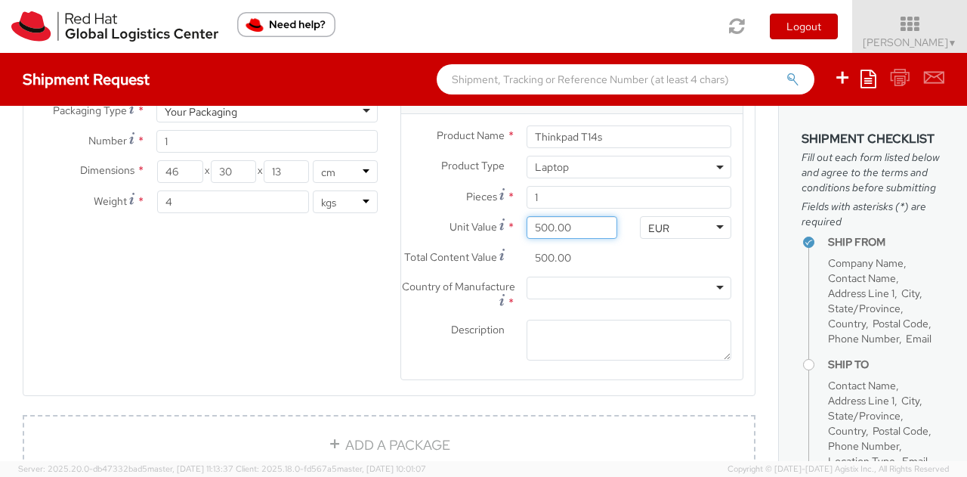
scroll to position [906, 0]
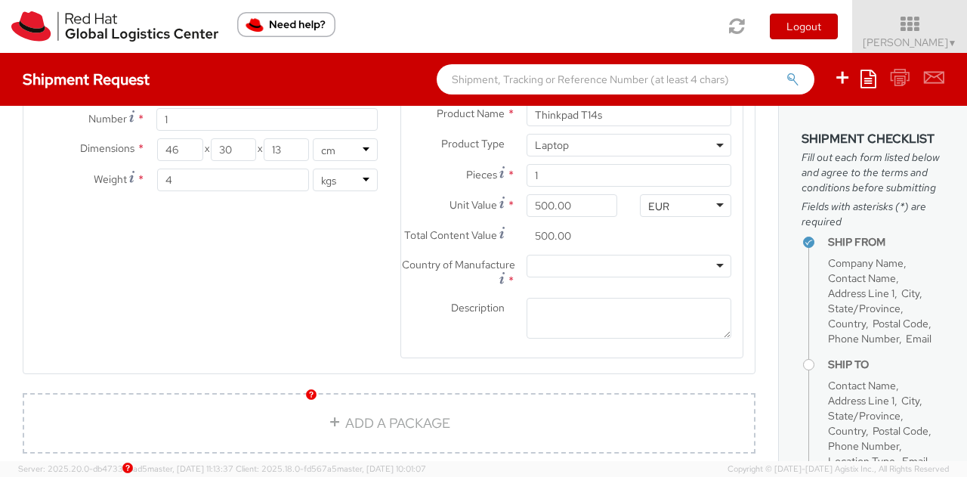
click at [574, 255] on div at bounding box center [628, 266] width 205 height 23
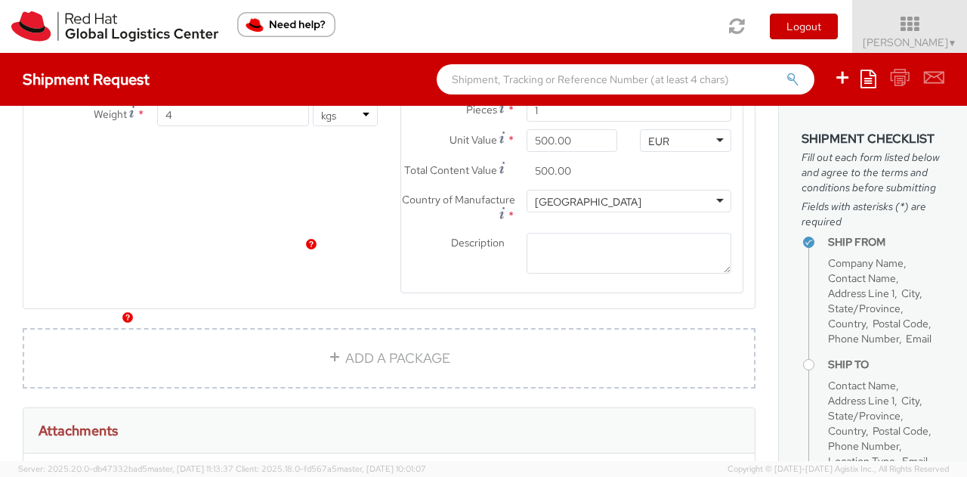
scroll to position [1057, 0]
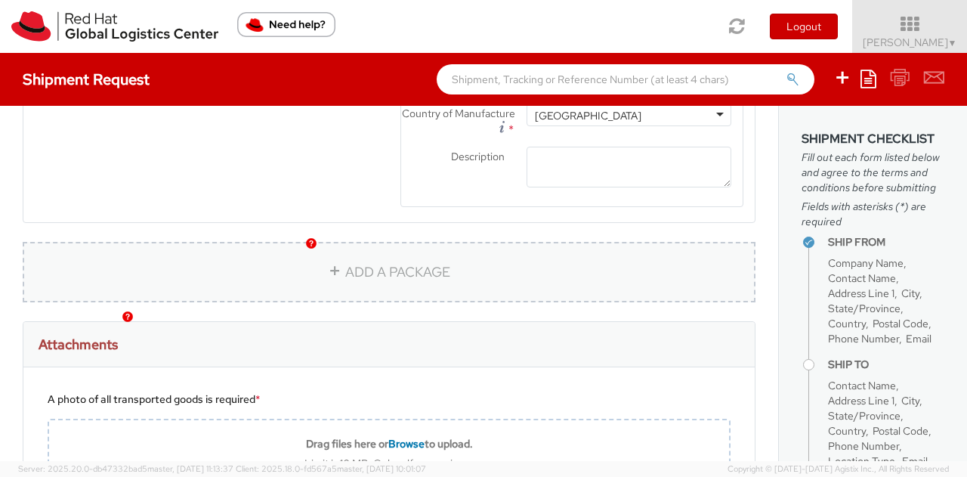
click at [370, 247] on link "ADD A PACKAGE" at bounding box center [389, 272] width 733 height 60
select select
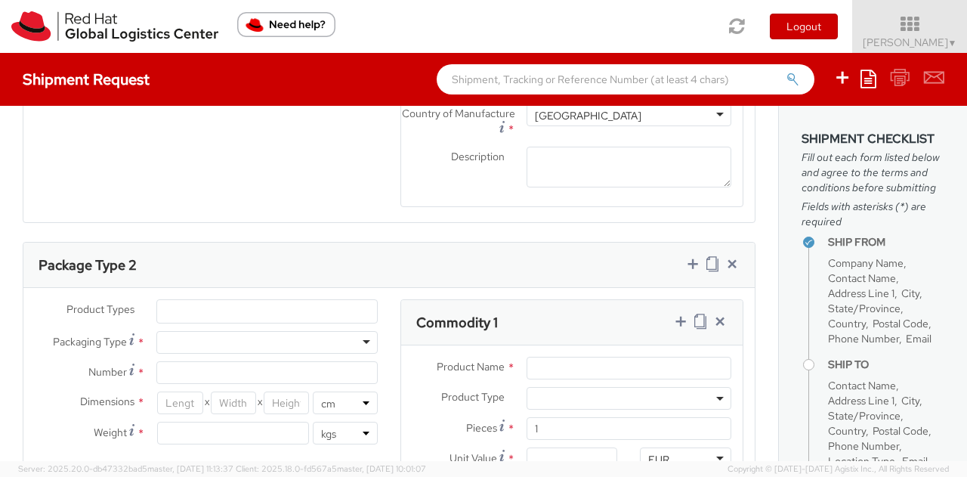
click at [370, 247] on div "Package Type 2" at bounding box center [388, 264] width 731 height 45
click at [724, 256] on icon at bounding box center [731, 263] width 15 height 15
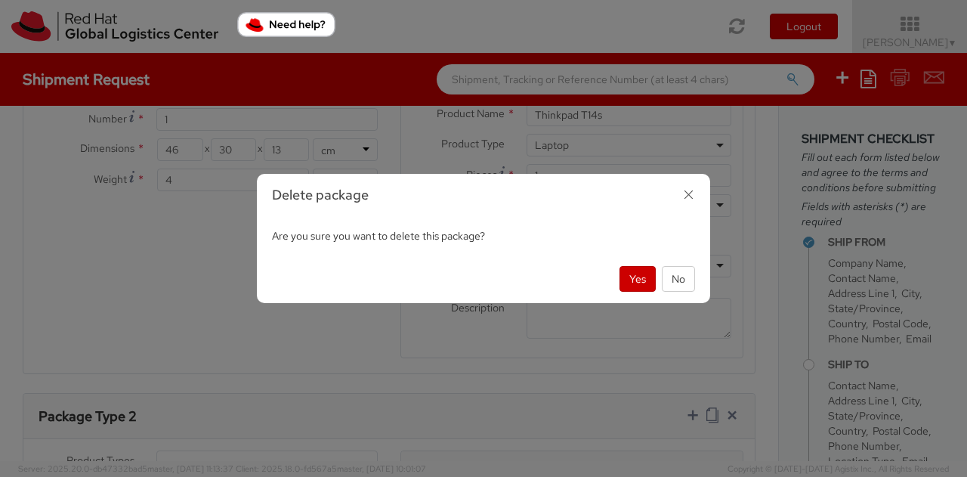
scroll to position [831, 0]
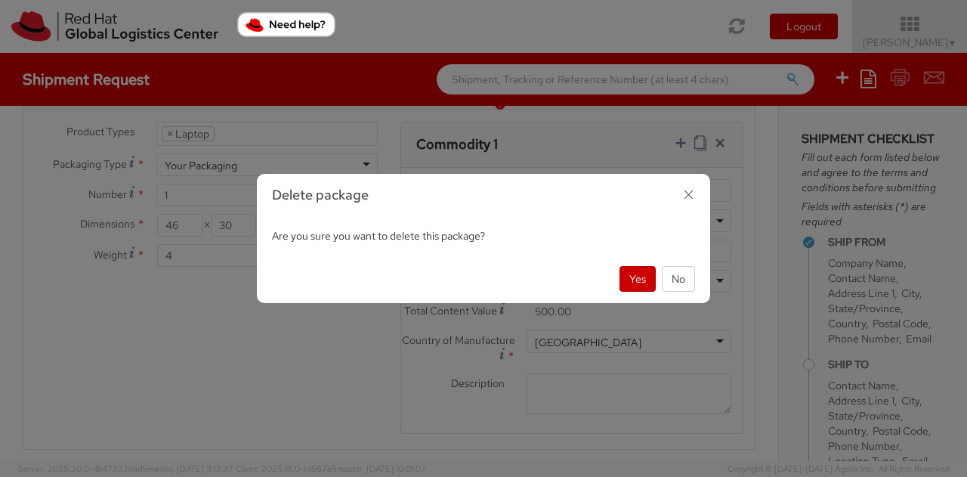
click at [689, 193] on icon "button" at bounding box center [689, 195] width 22 height 22
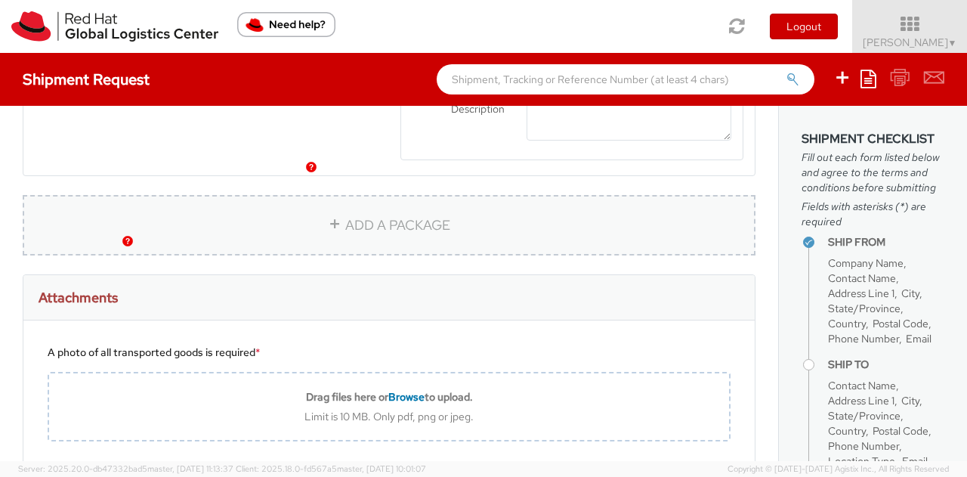
scroll to position [1662, 0]
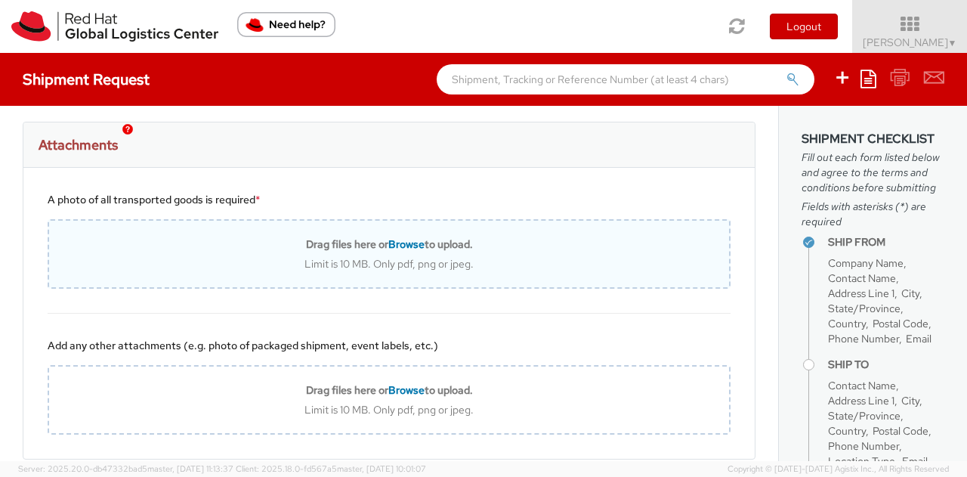
click at [378, 257] on div "Limit is 10 MB. Only pdf, png or jpeg." at bounding box center [389, 264] width 680 height 14
type input "C:\fakepath\laptop.jpeg"
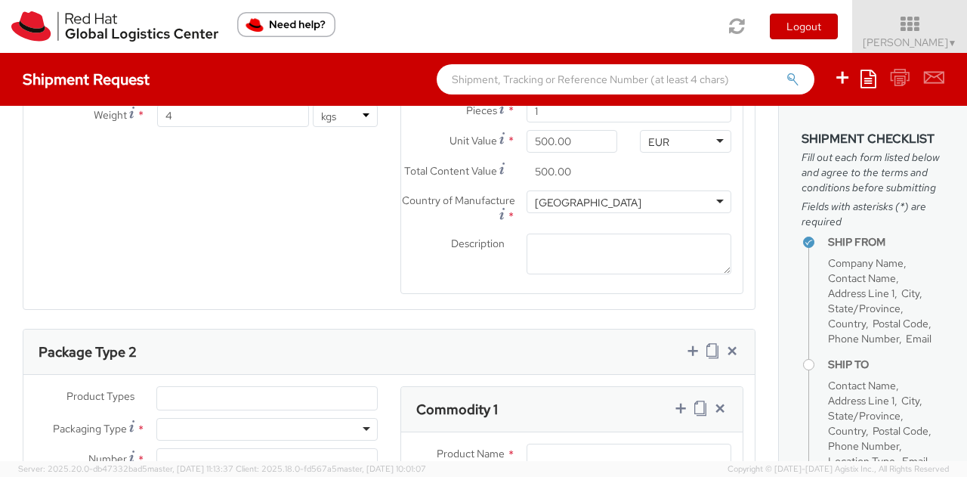
scroll to position [1057, 0]
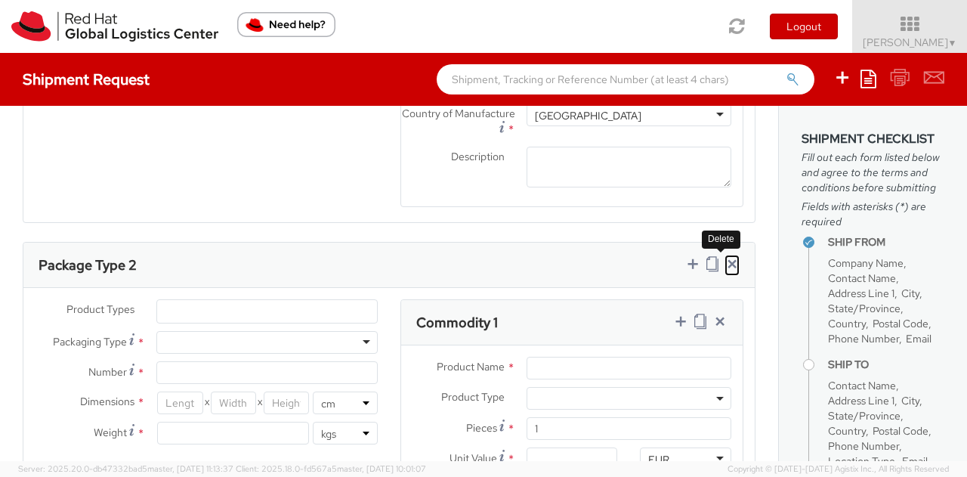
click at [724, 256] on icon at bounding box center [731, 263] width 15 height 15
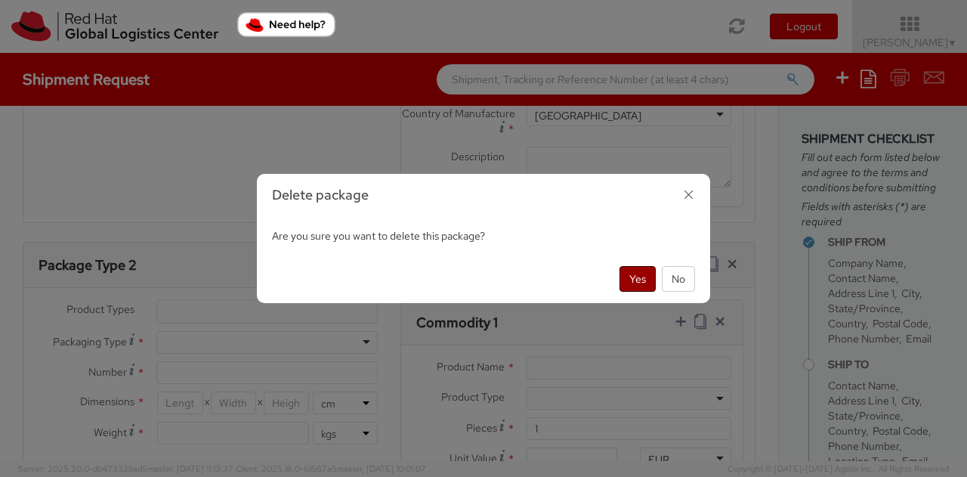
click at [637, 274] on button "Yes" at bounding box center [637, 279] width 36 height 26
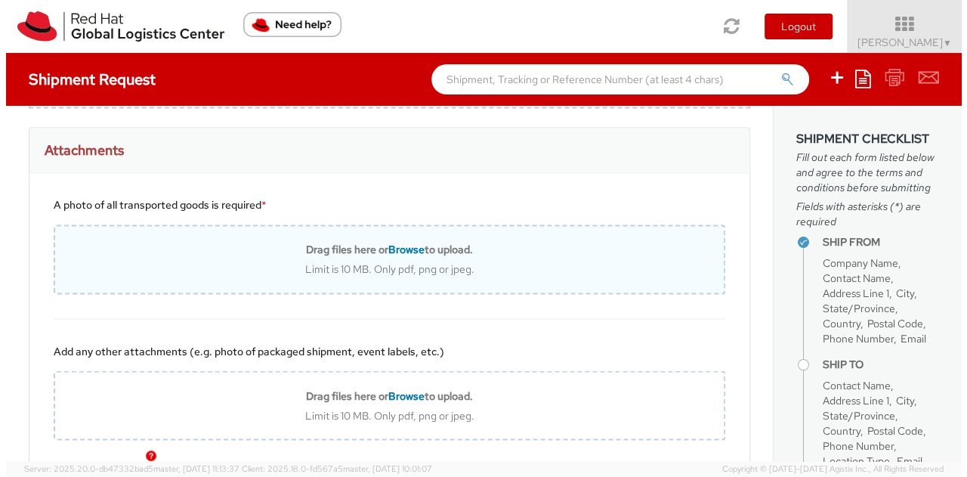
scroll to position [1230, 0]
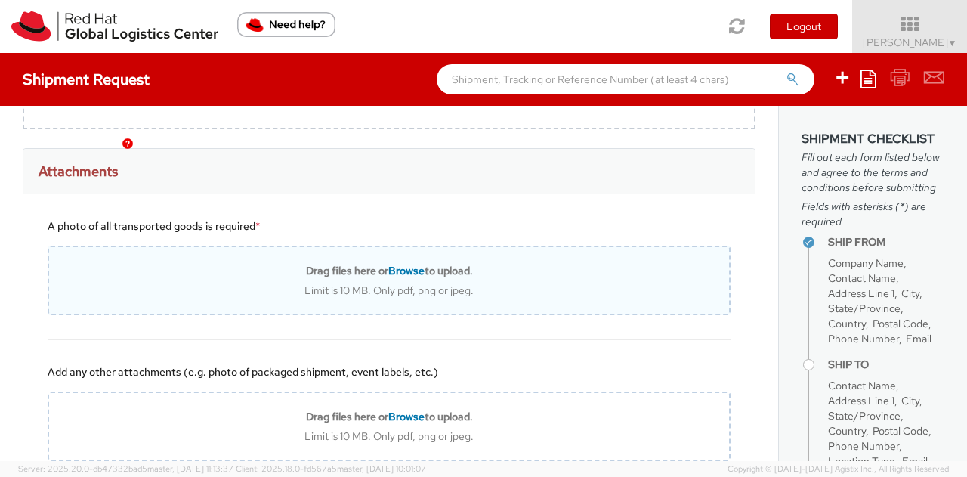
click at [375, 264] on div "Drag files here or Browse to upload. Limit is 10 MB. Only pdf, png or jpeg." at bounding box center [389, 280] width 680 height 33
type input "C:\fakepath\laptop.jpeg"
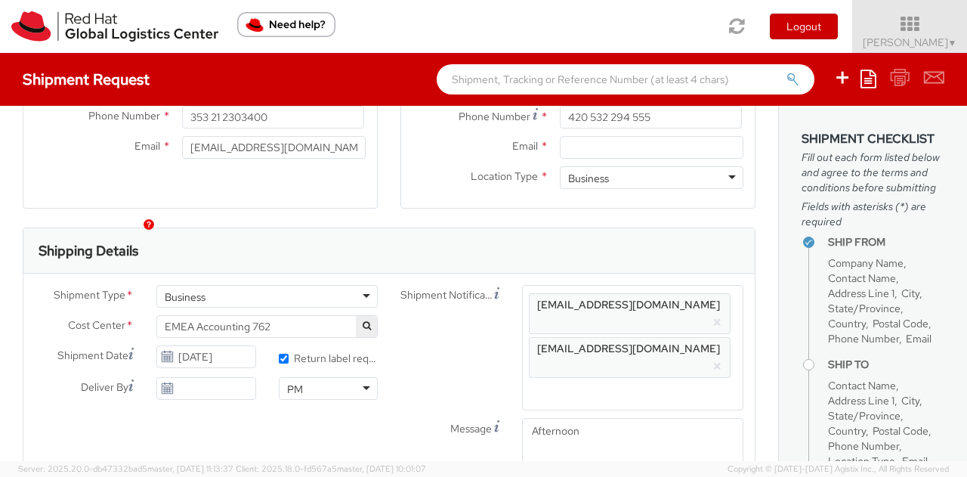
scroll to position [375, 0]
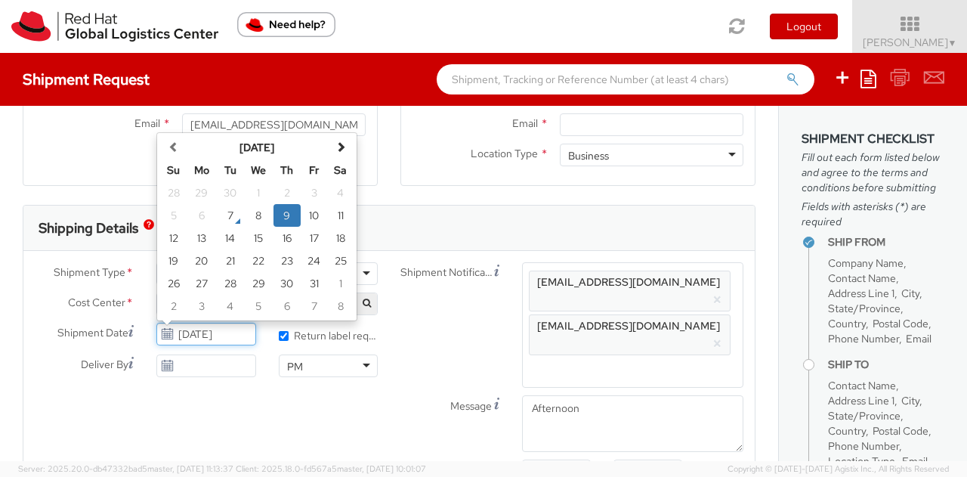
click at [208, 332] on input "10/09/2025" at bounding box center [205, 334] width 99 height 23
click at [243, 239] on td "15" at bounding box center [258, 238] width 30 height 23
type input "10/15/2025"
click at [211, 332] on input "10/15/2025" at bounding box center [205, 334] width 99 height 23
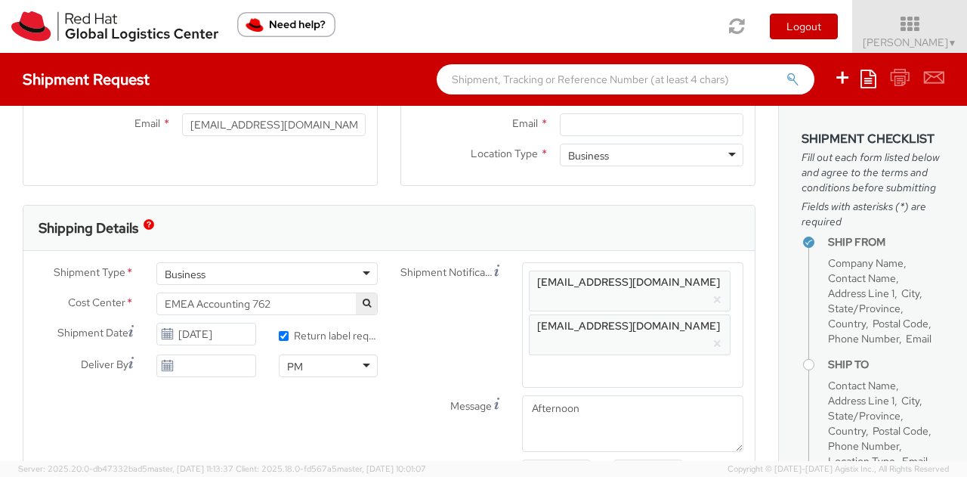
click at [252, 414] on div "Shipment Type * Business Business Business Cost Center * EMEA Accounting 762 EM…" at bounding box center [388, 375] width 731 height 227
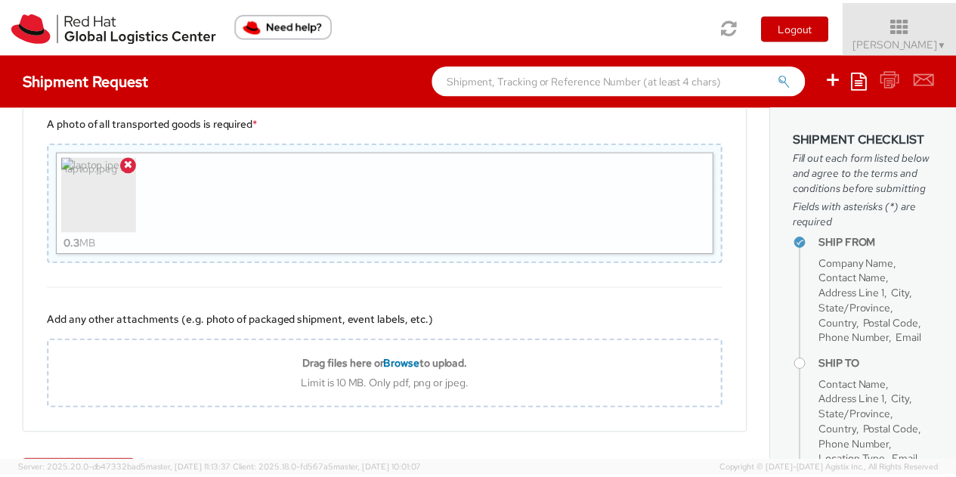
scroll to position [1357, 0]
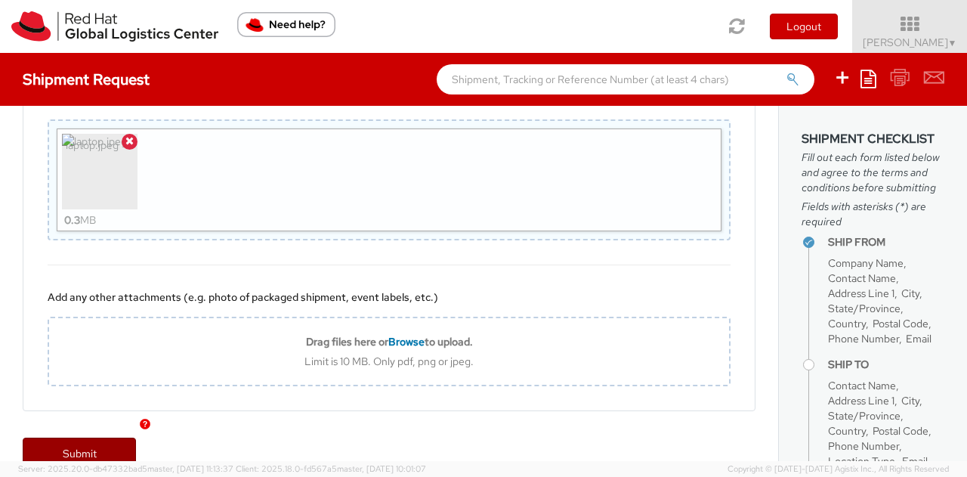
click at [96, 437] on link "Submit" at bounding box center [79, 452] width 113 height 30
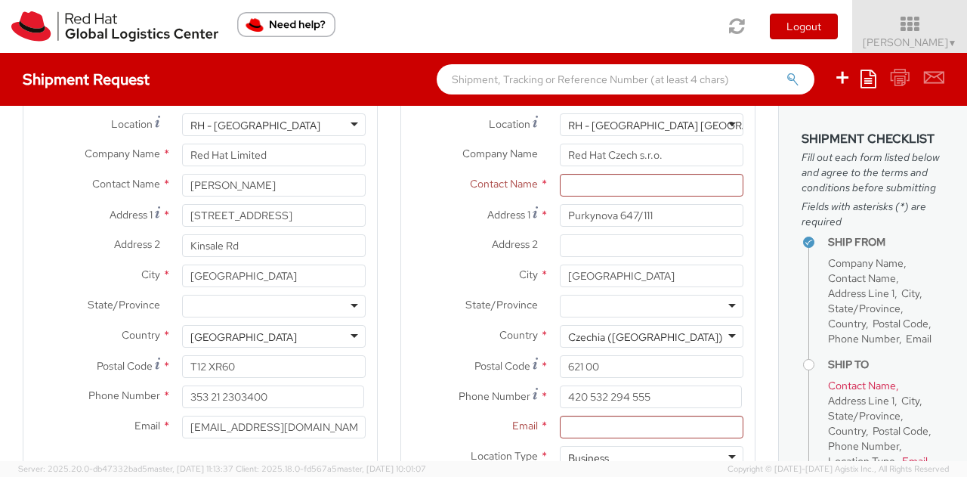
scroll to position [0, 0]
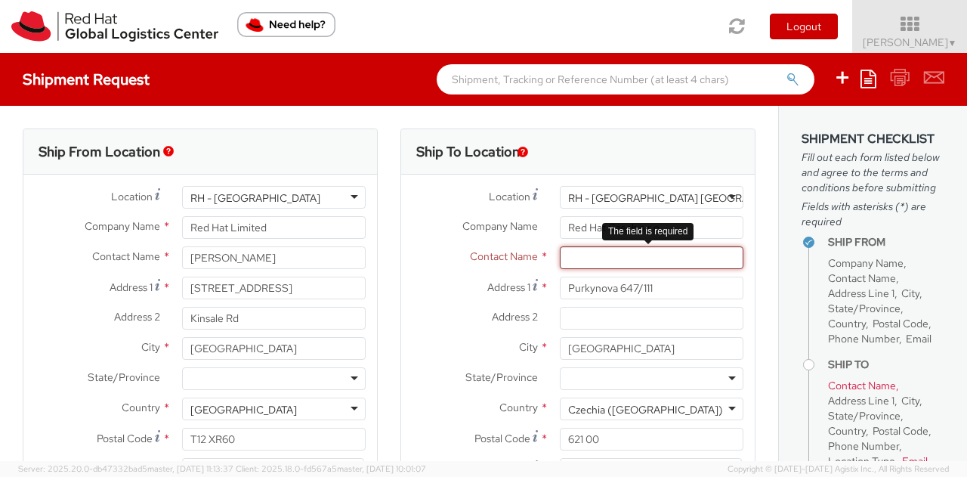
click at [566, 261] on input "text" at bounding box center [652, 257] width 184 height 23
paste input "Red Hat IT - Endpoint Systems"
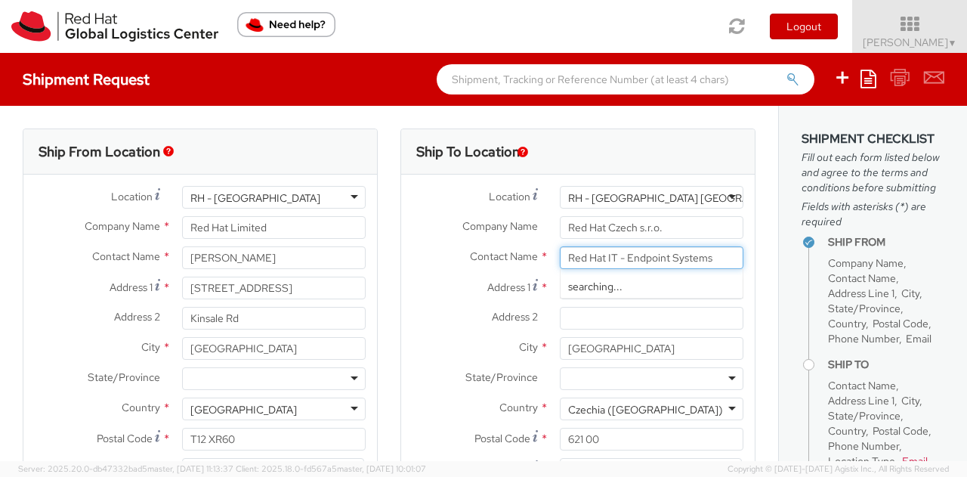
type input "Red Hat IT - Endpoint Systems"
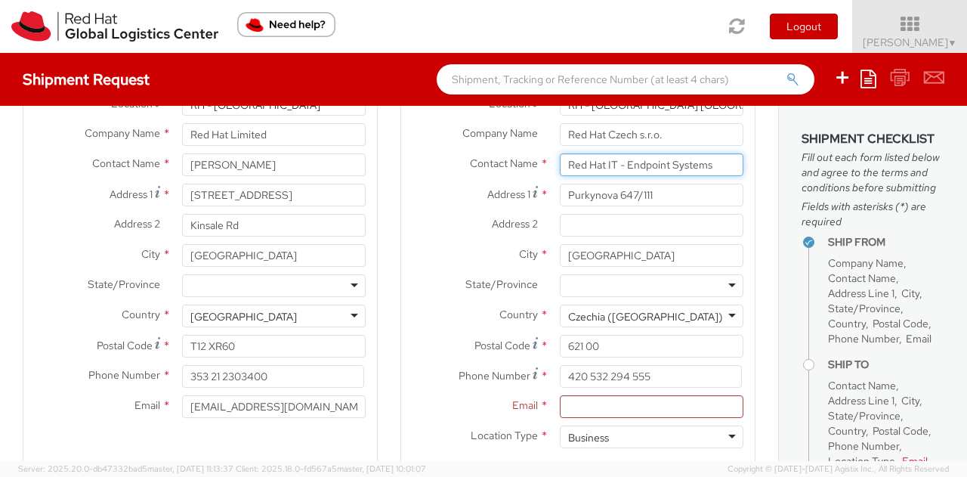
scroll to position [151, 0]
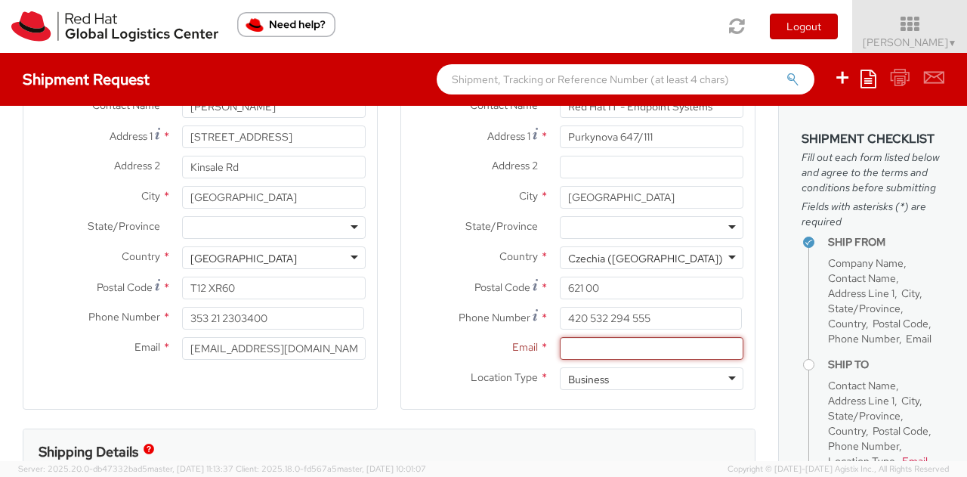
click at [570, 354] on input "Email *" at bounding box center [652, 348] width 184 height 23
paste input "laptop-return@redhat.com"
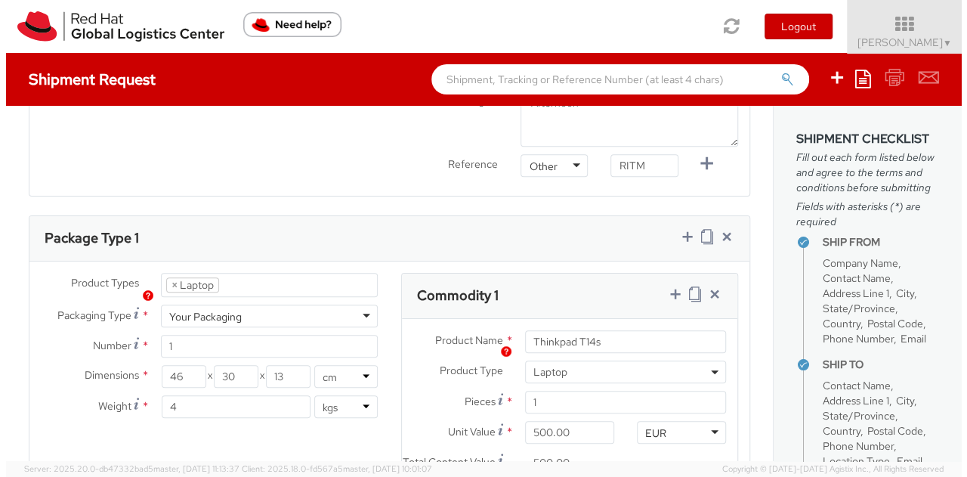
scroll to position [529, 0]
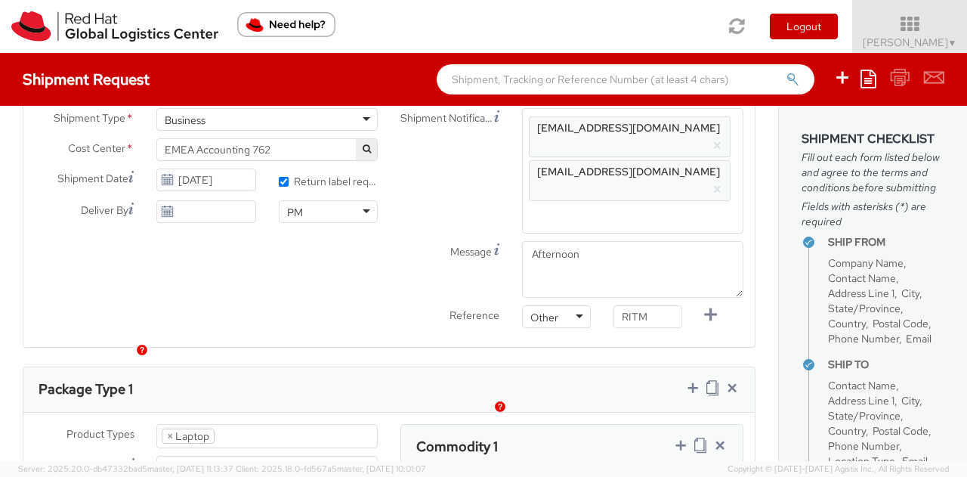
type input "laptop-return@redhat.com"
click at [200, 184] on input "10/15/2025" at bounding box center [205, 179] width 99 height 23
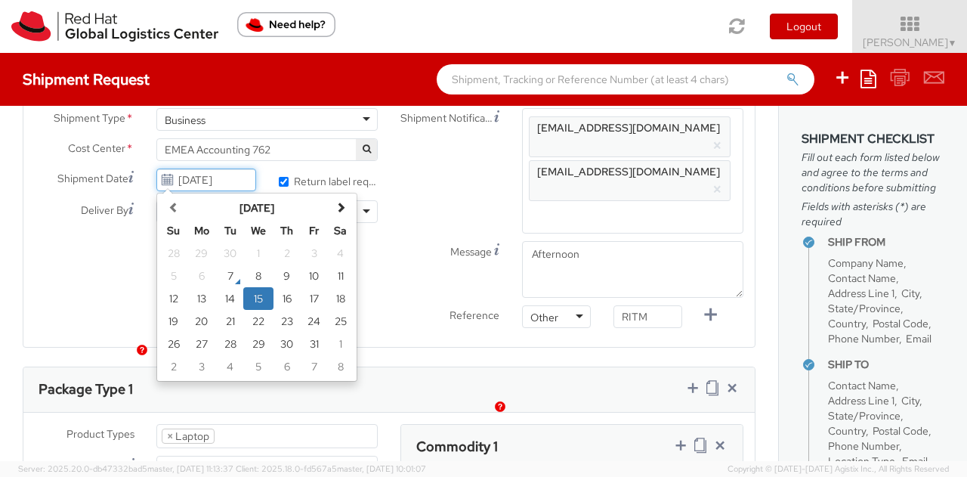
click at [200, 184] on input "10/15/2025" at bounding box center [205, 179] width 99 height 23
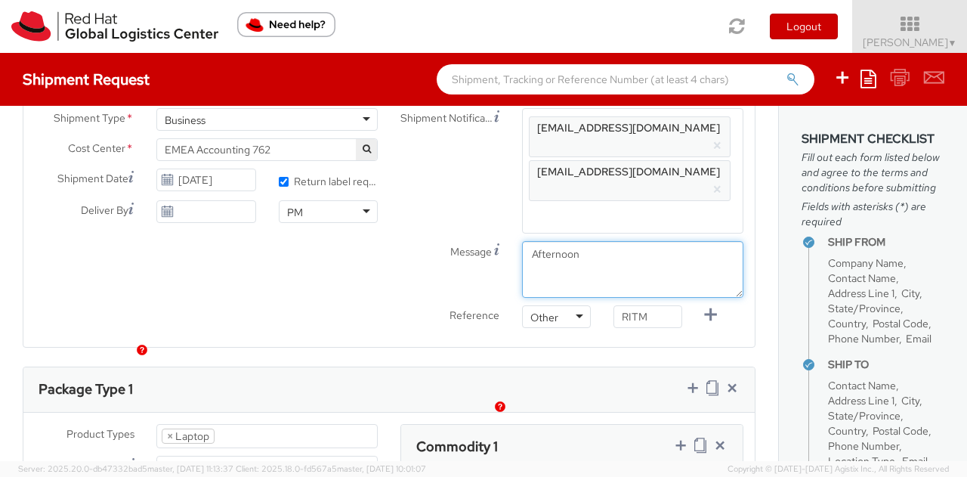
click at [417, 263] on div "Message Afternoon" at bounding box center [572, 273] width 366 height 64
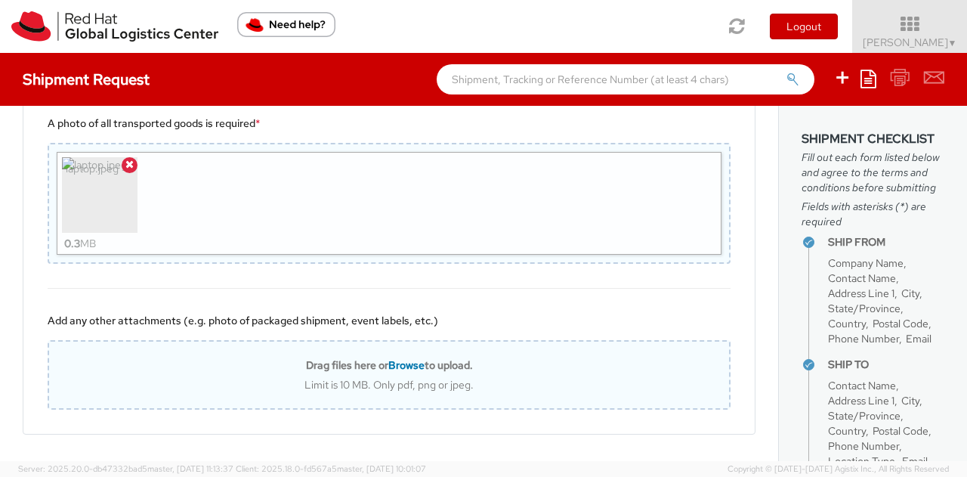
scroll to position [1357, 0]
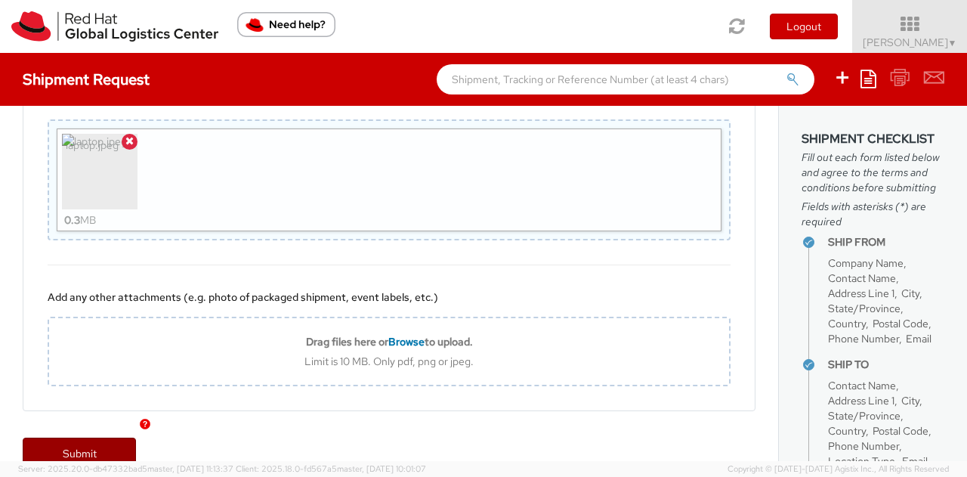
click at [74, 437] on link "Submit" at bounding box center [79, 452] width 113 height 30
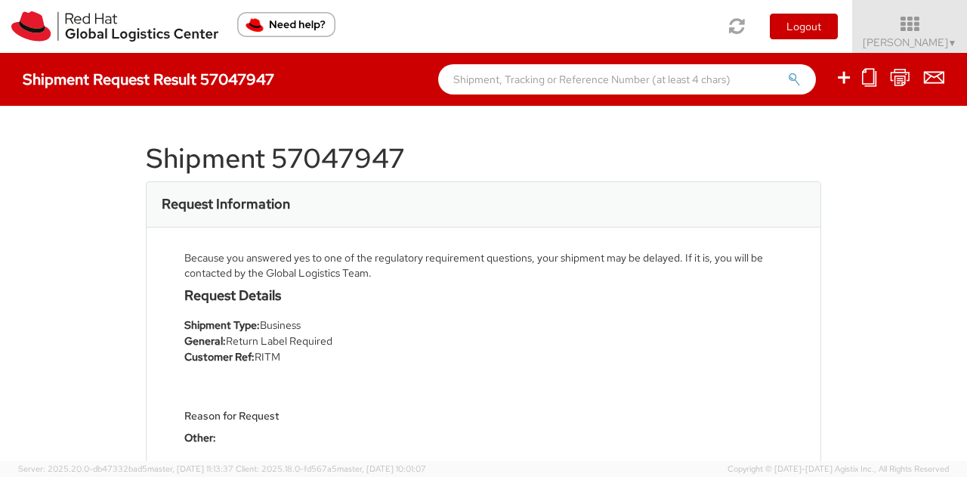
click at [835, 261] on div "Shipment 57047947 Request Information Because you answered yes to one of the re…" at bounding box center [483, 283] width 967 height 355
